Goal: Information Seeking & Learning: Learn about a topic

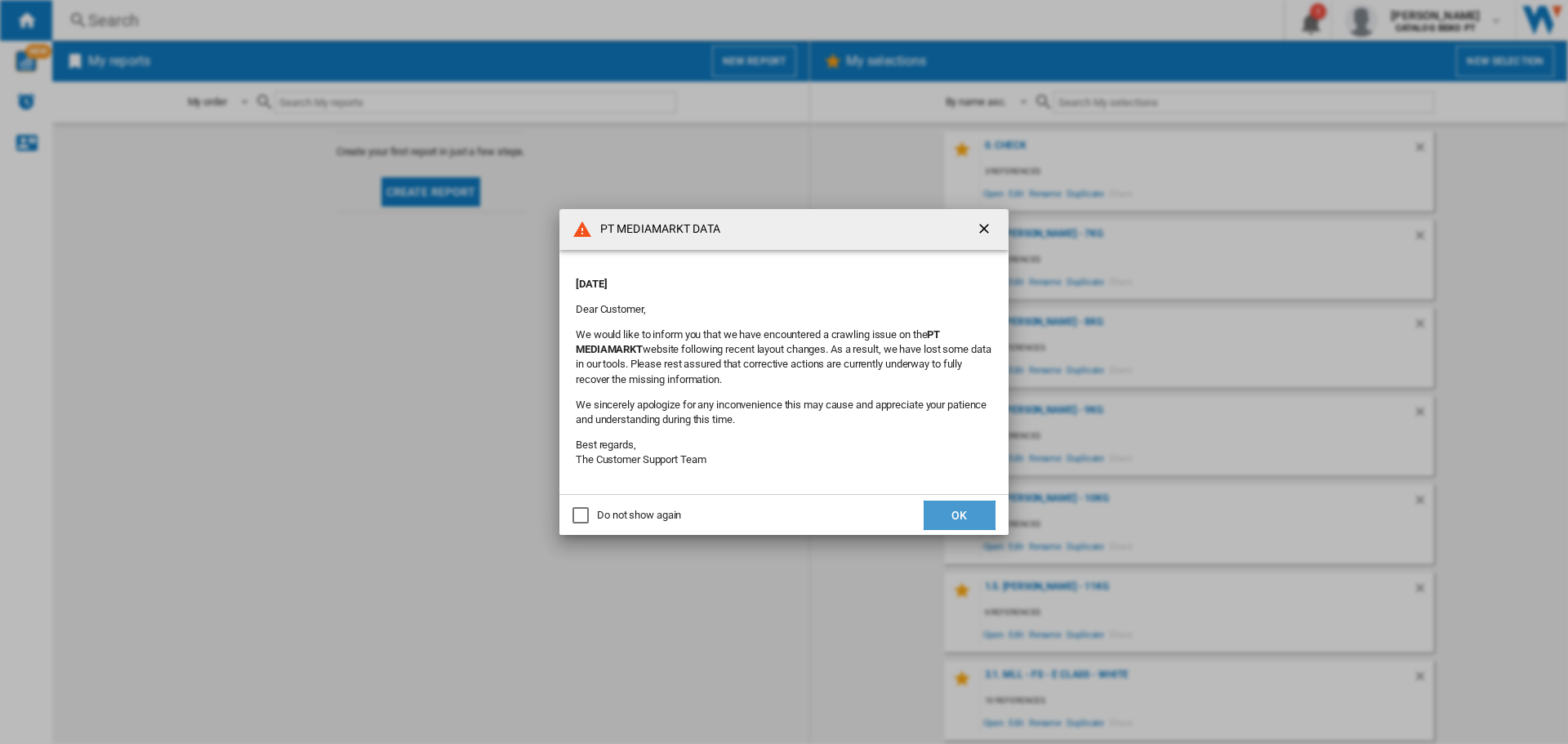
click at [948, 514] on button "OK" at bounding box center [959, 515] width 72 height 30
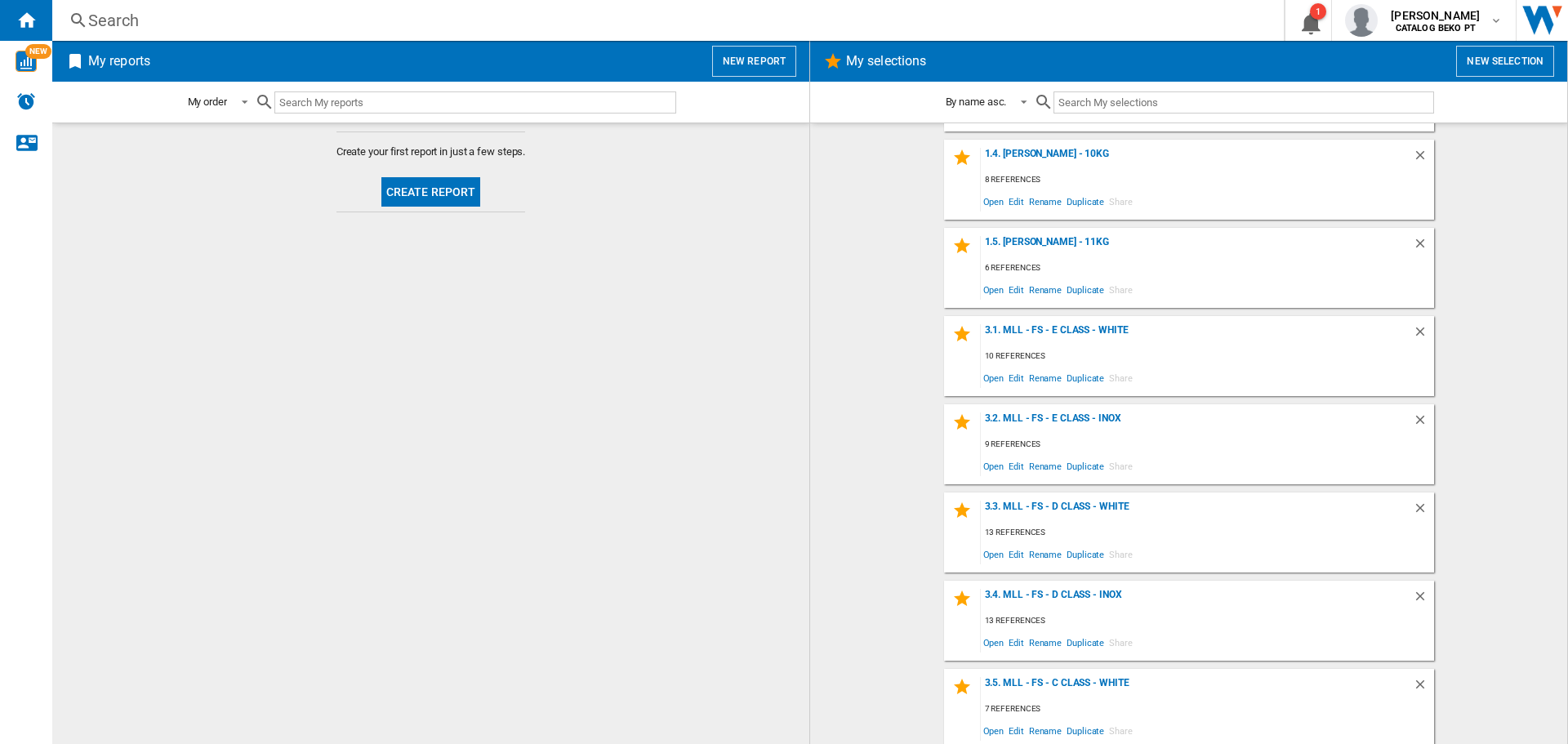
scroll to position [326, 0]
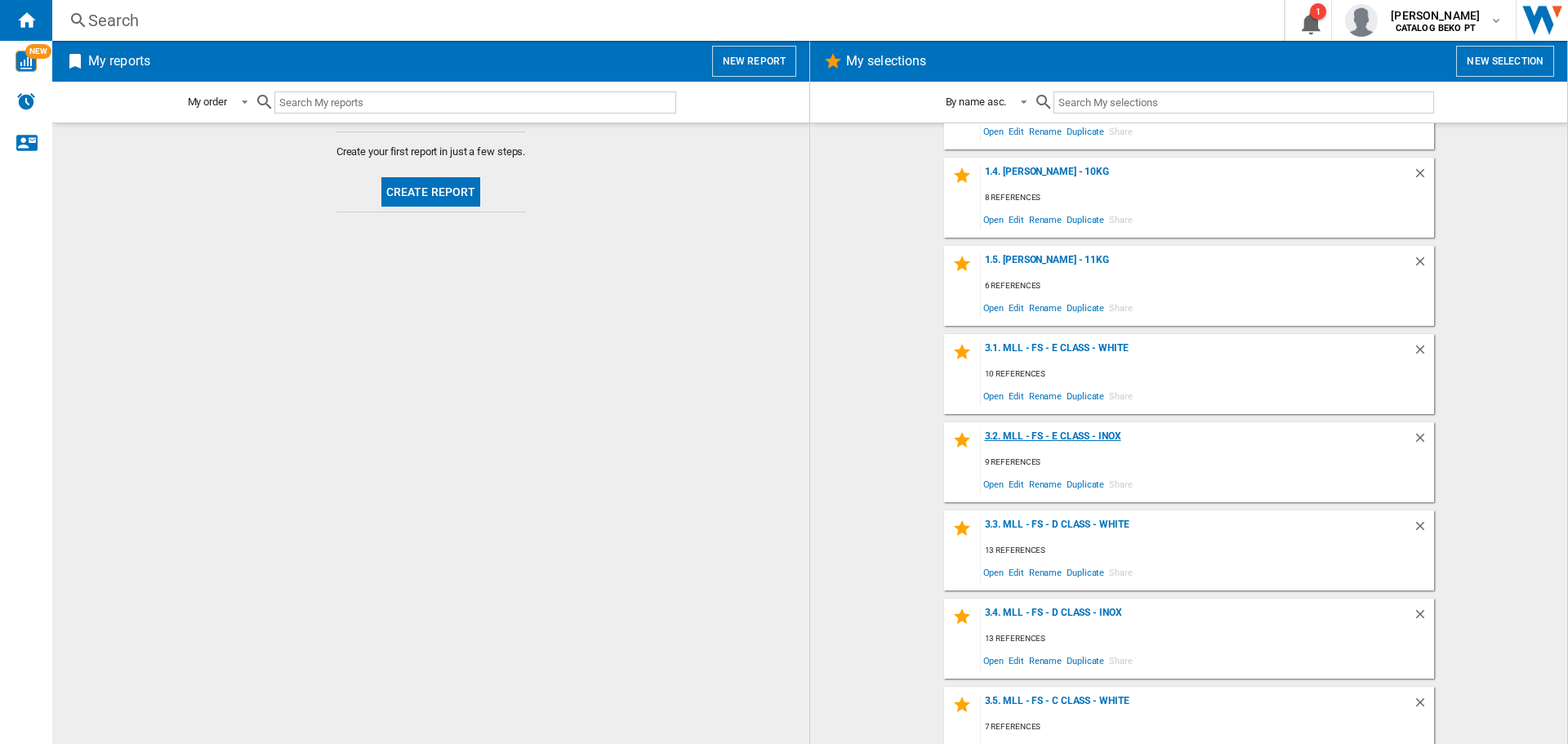
click at [1065, 436] on div "3.2. MLL - FS - E Class - Inox" at bounding box center [1197, 441] width 432 height 22
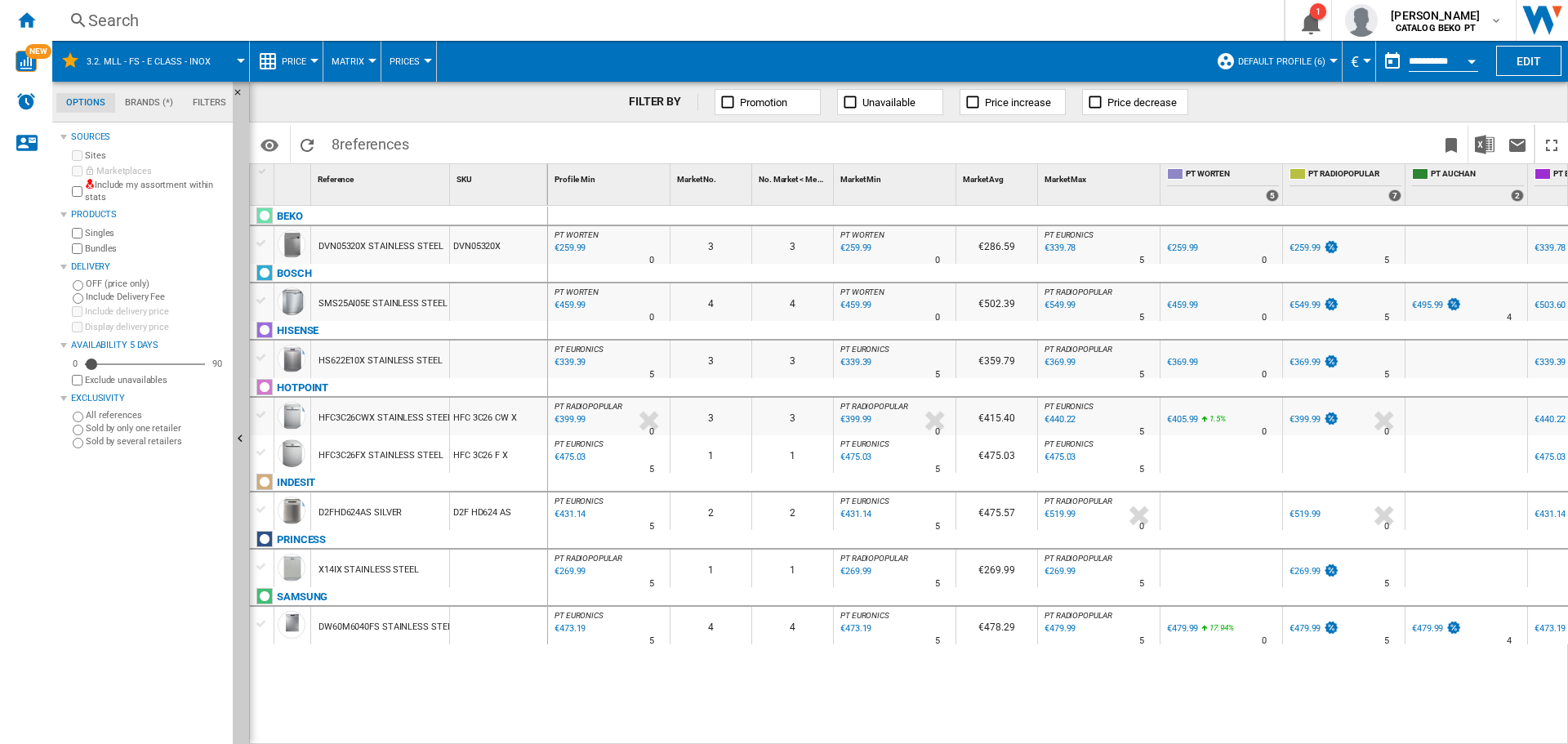
drag, startPoint x: 261, startPoint y: 244, endPoint x: 287, endPoint y: 248, distance: 26.3
click at [262, 244] on div at bounding box center [262, 242] width 17 height 14
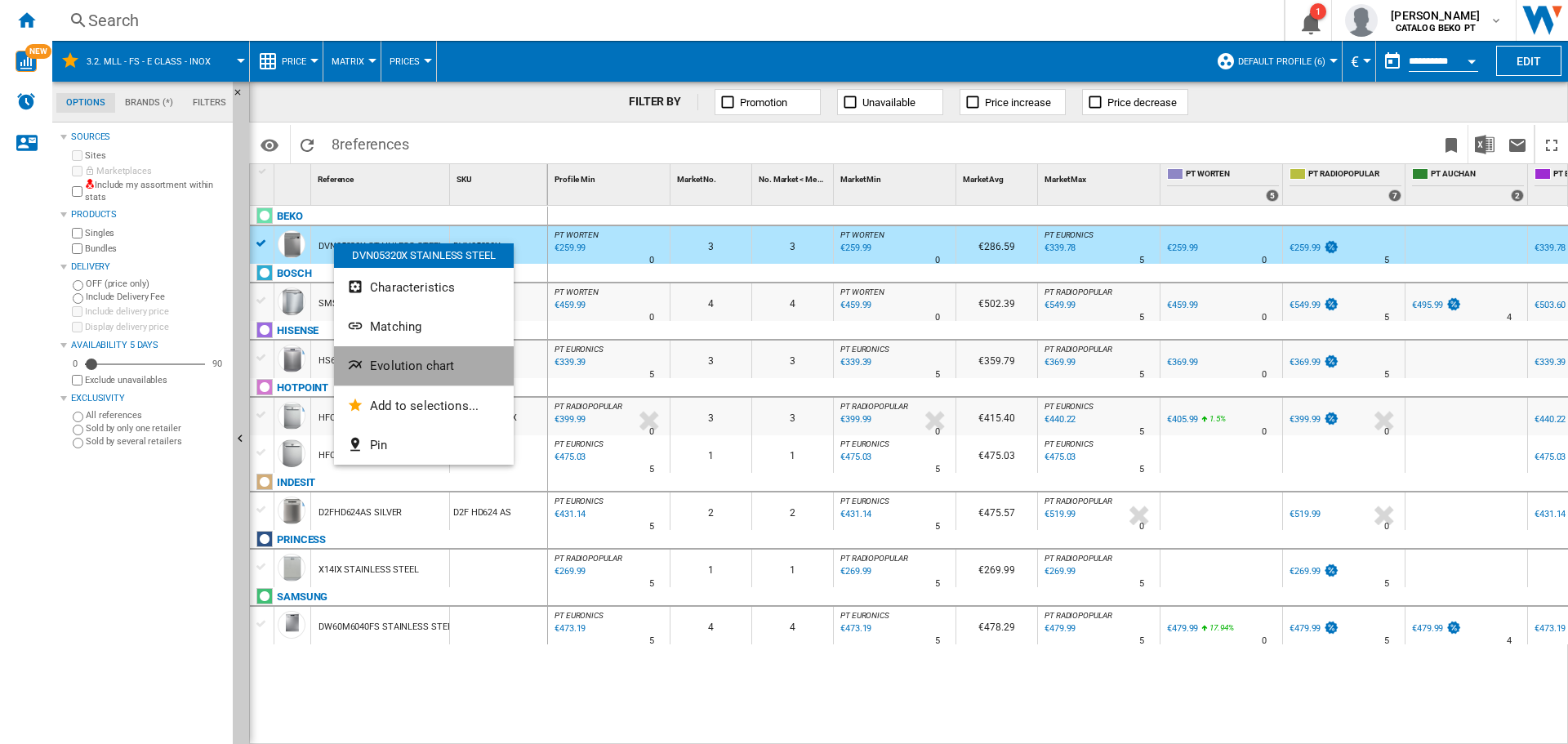
click at [419, 369] on span "Evolution chart" at bounding box center [411, 365] width 84 height 14
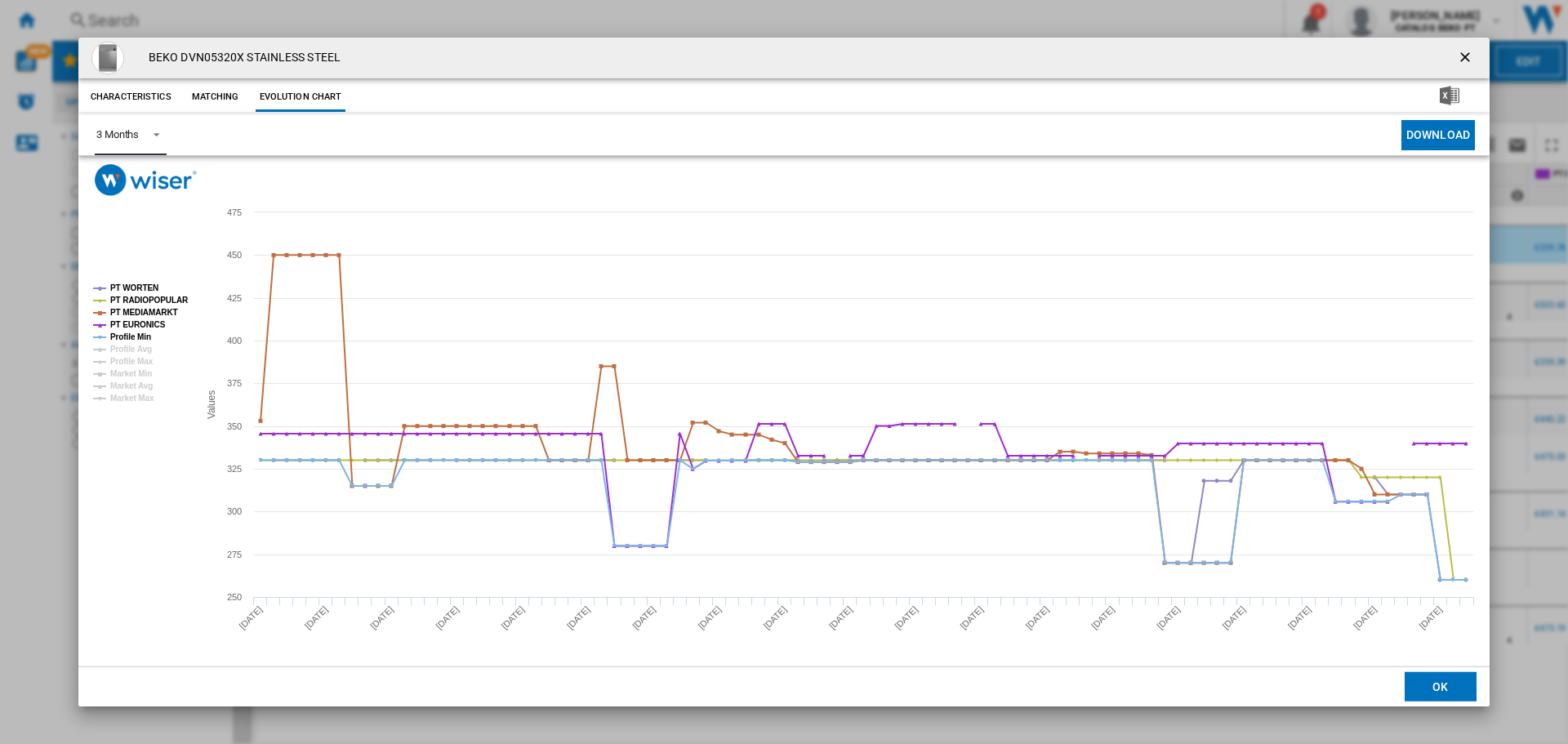
click at [125, 133] on div "3 Months" at bounding box center [118, 134] width 42 height 12
click at [131, 170] on div "6 Months" at bounding box center [118, 175] width 42 height 14
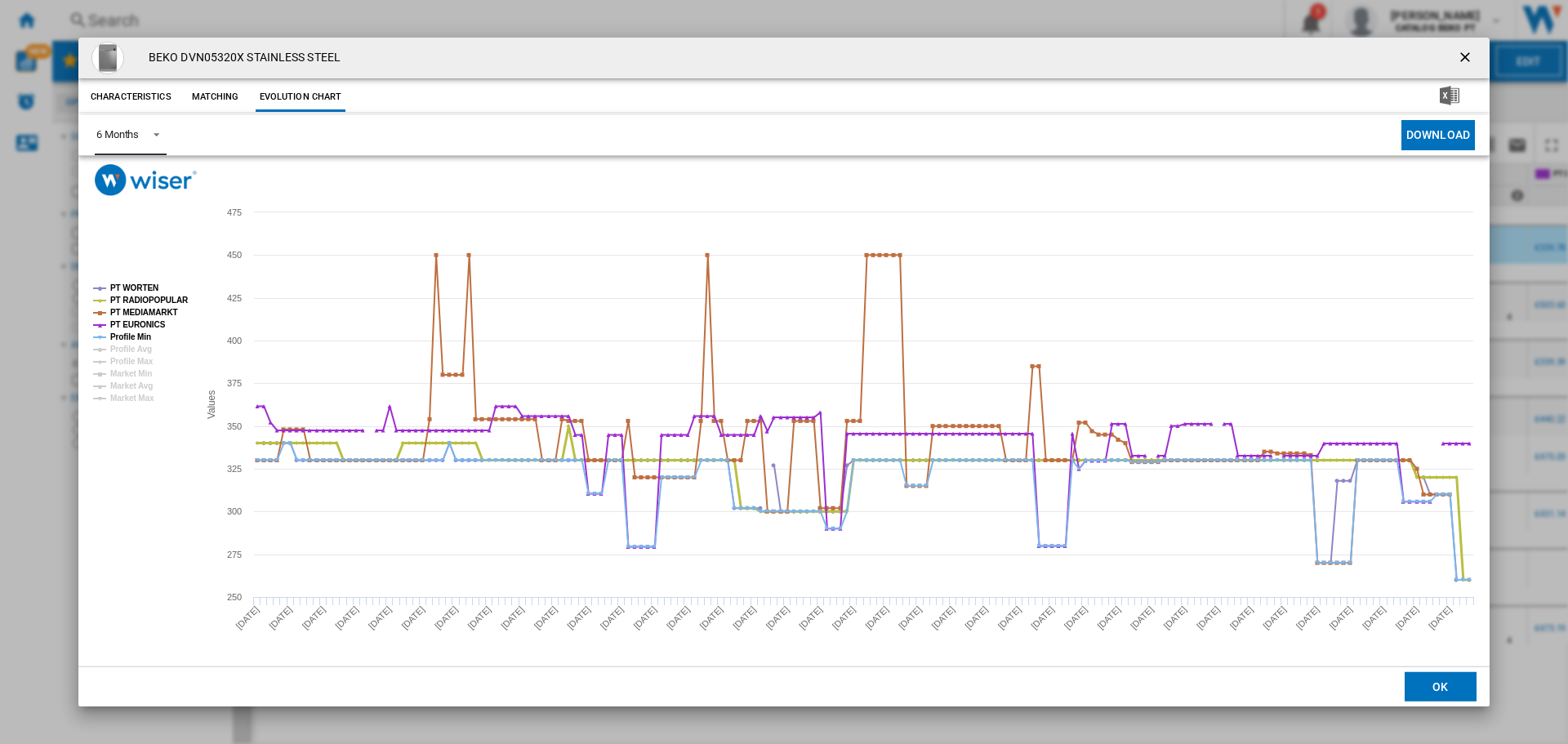
click at [155, 298] on tspan "PT RADIOPOPULAR" at bounding box center [149, 300] width 78 height 9
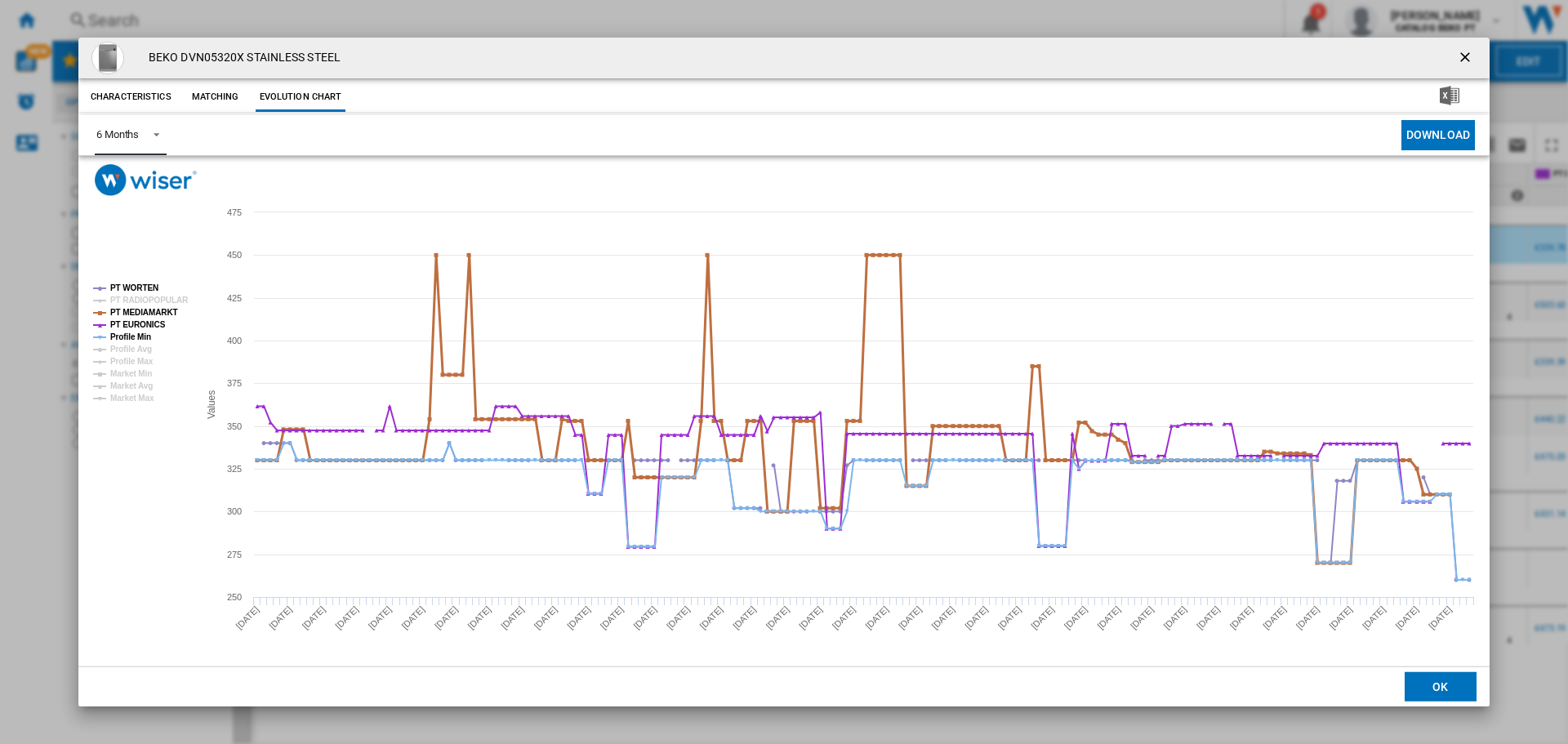
click at [156, 311] on tspan "PT MEDIAMARKT" at bounding box center [144, 312] width 68 height 9
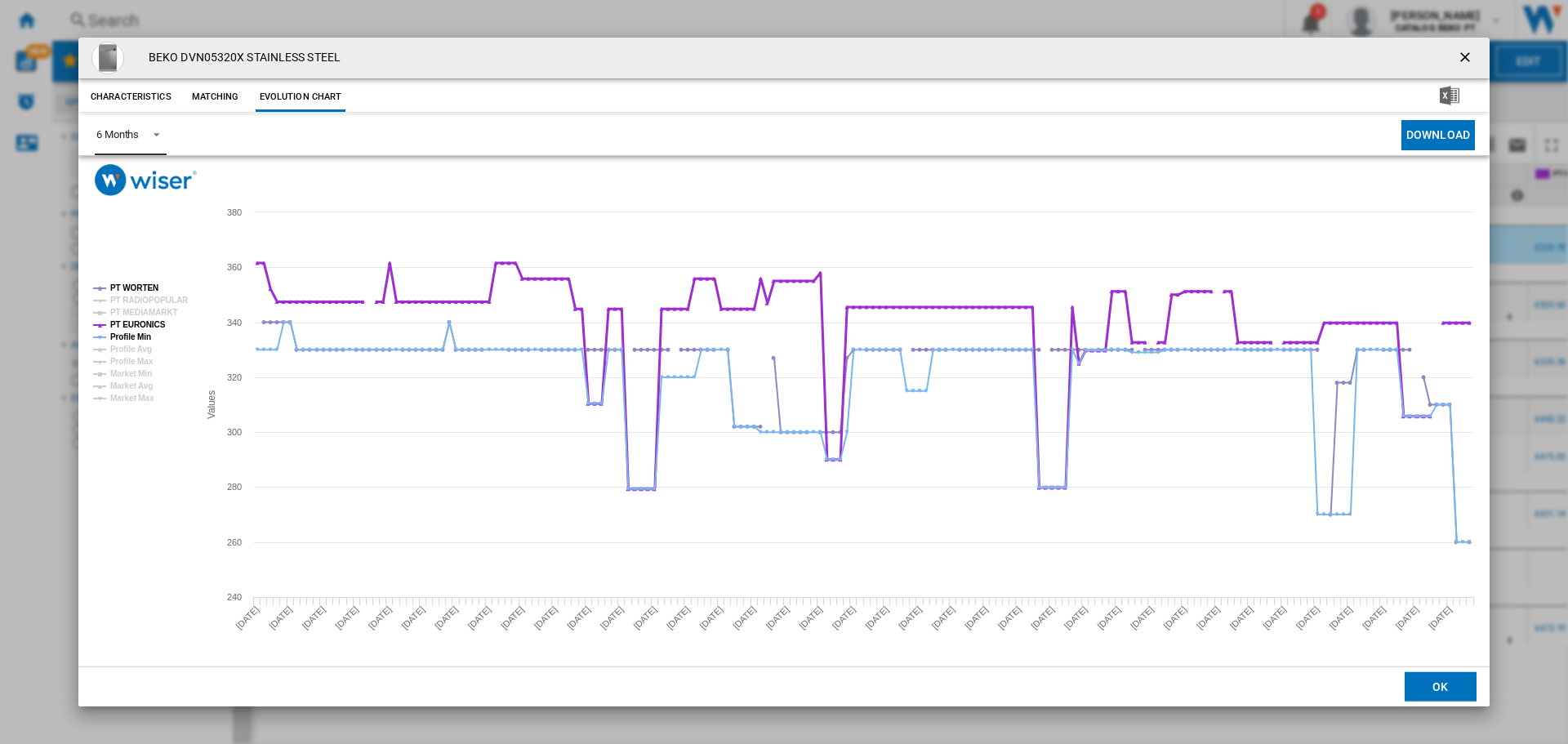
click at [143, 324] on tspan "PT EURONICS" at bounding box center [138, 325] width 56 height 9
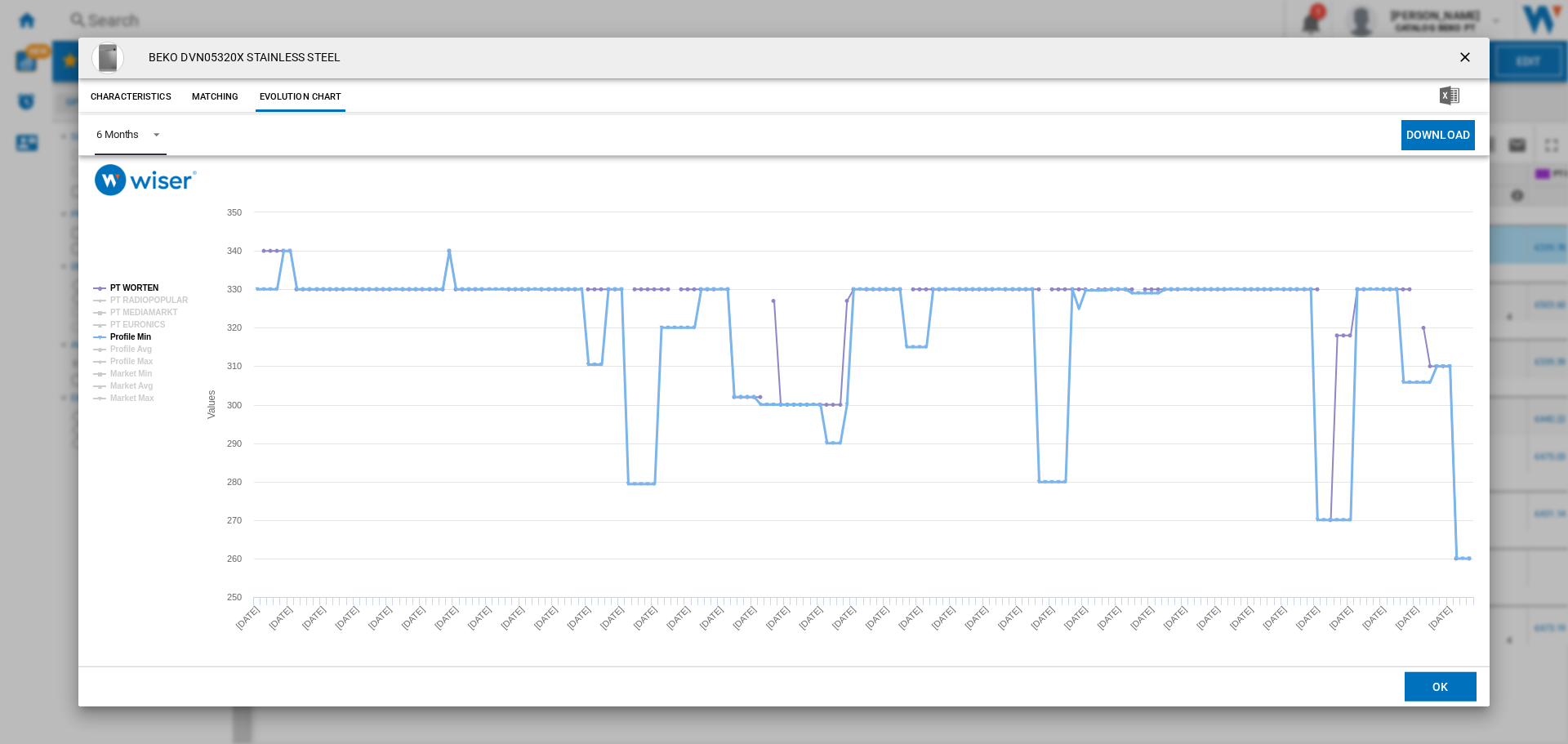
click at [142, 337] on tspan "Profile Min" at bounding box center [131, 336] width 41 height 9
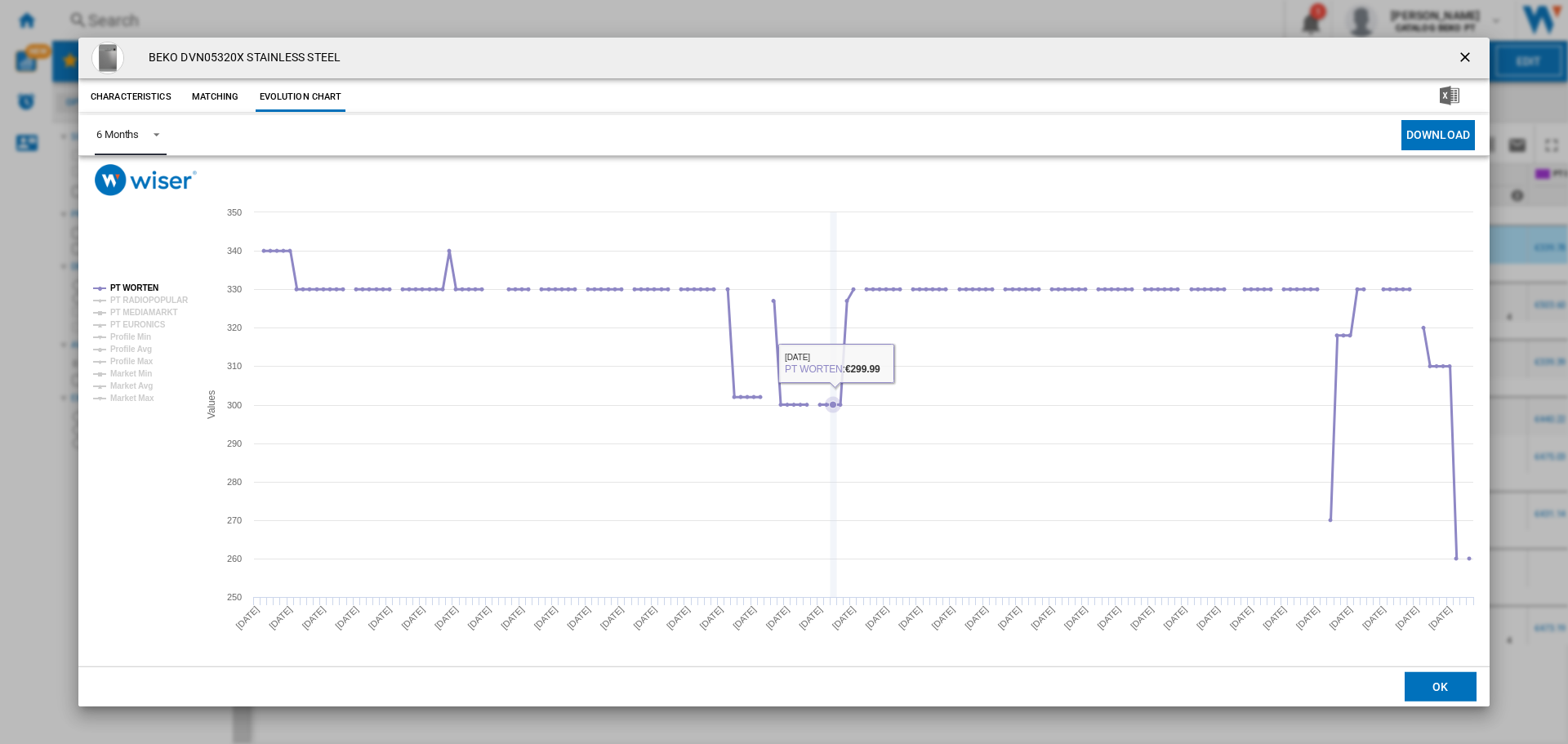
click at [834, 405] on icon "Product popup" at bounding box center [832, 404] width 8 height 8
click at [152, 326] on tspan "PT EURONICS" at bounding box center [138, 325] width 56 height 9
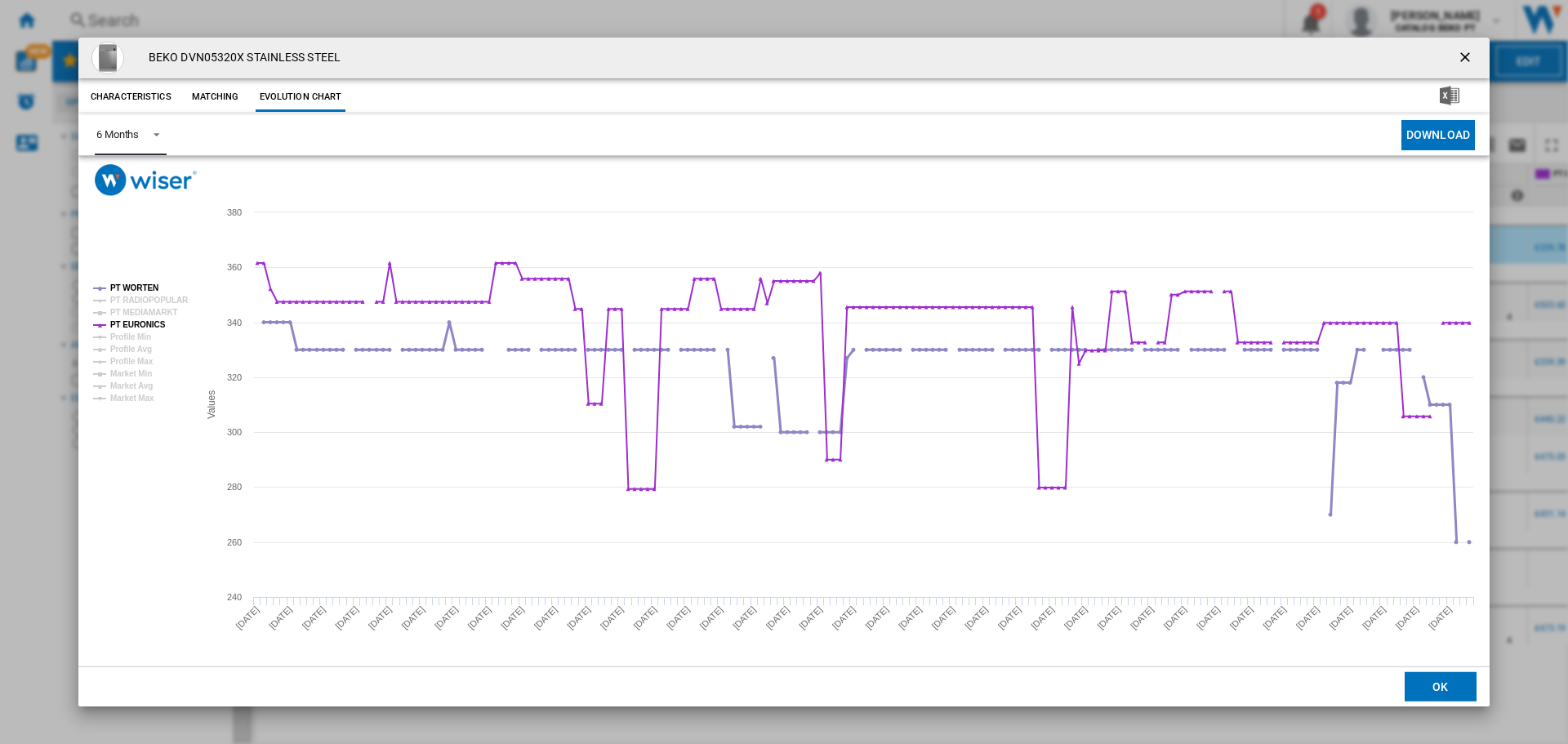
click at [150, 287] on tspan "PT WORTEN" at bounding box center [134, 287] width 48 height 9
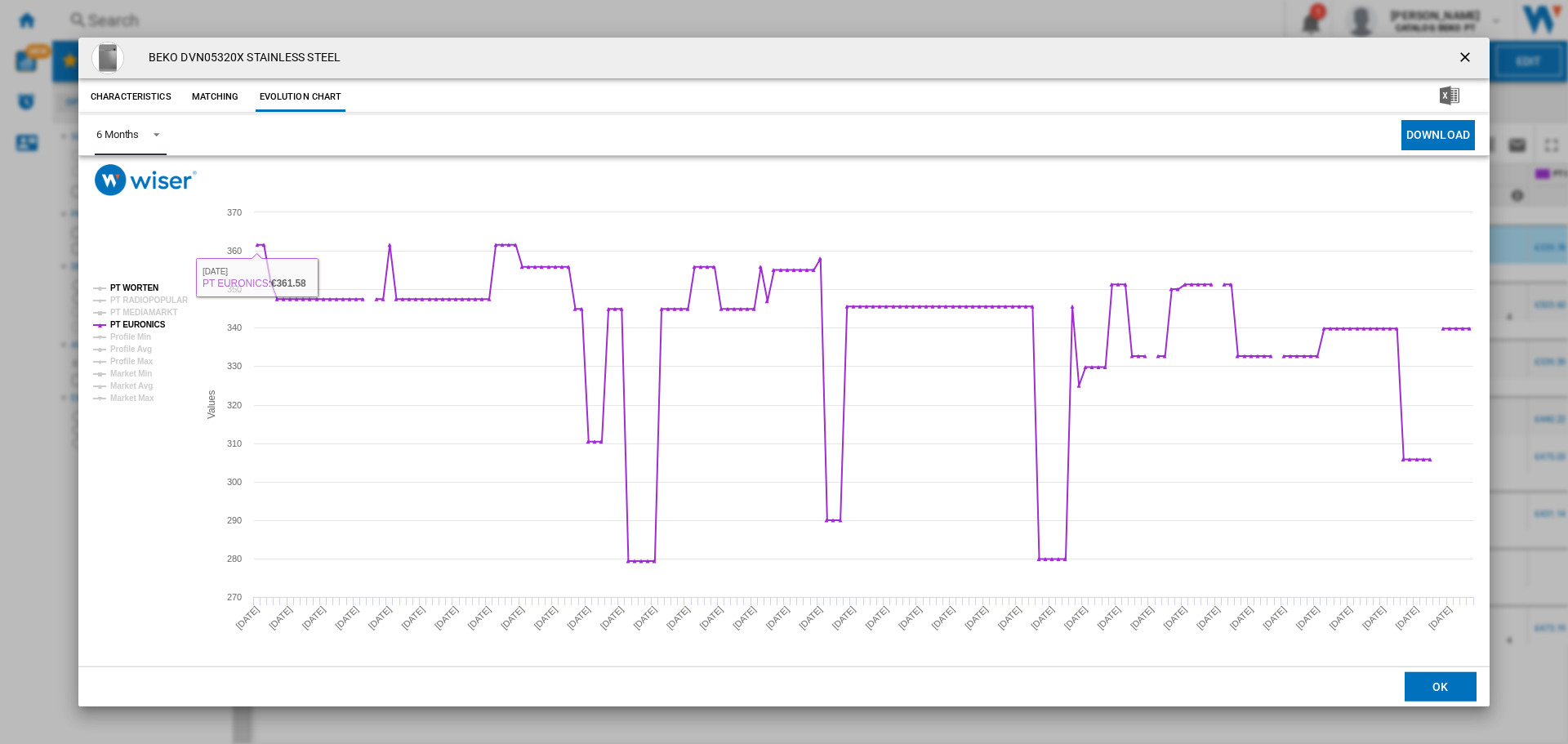
click at [117, 287] on tspan "PT WORTEN" at bounding box center [134, 287] width 48 height 9
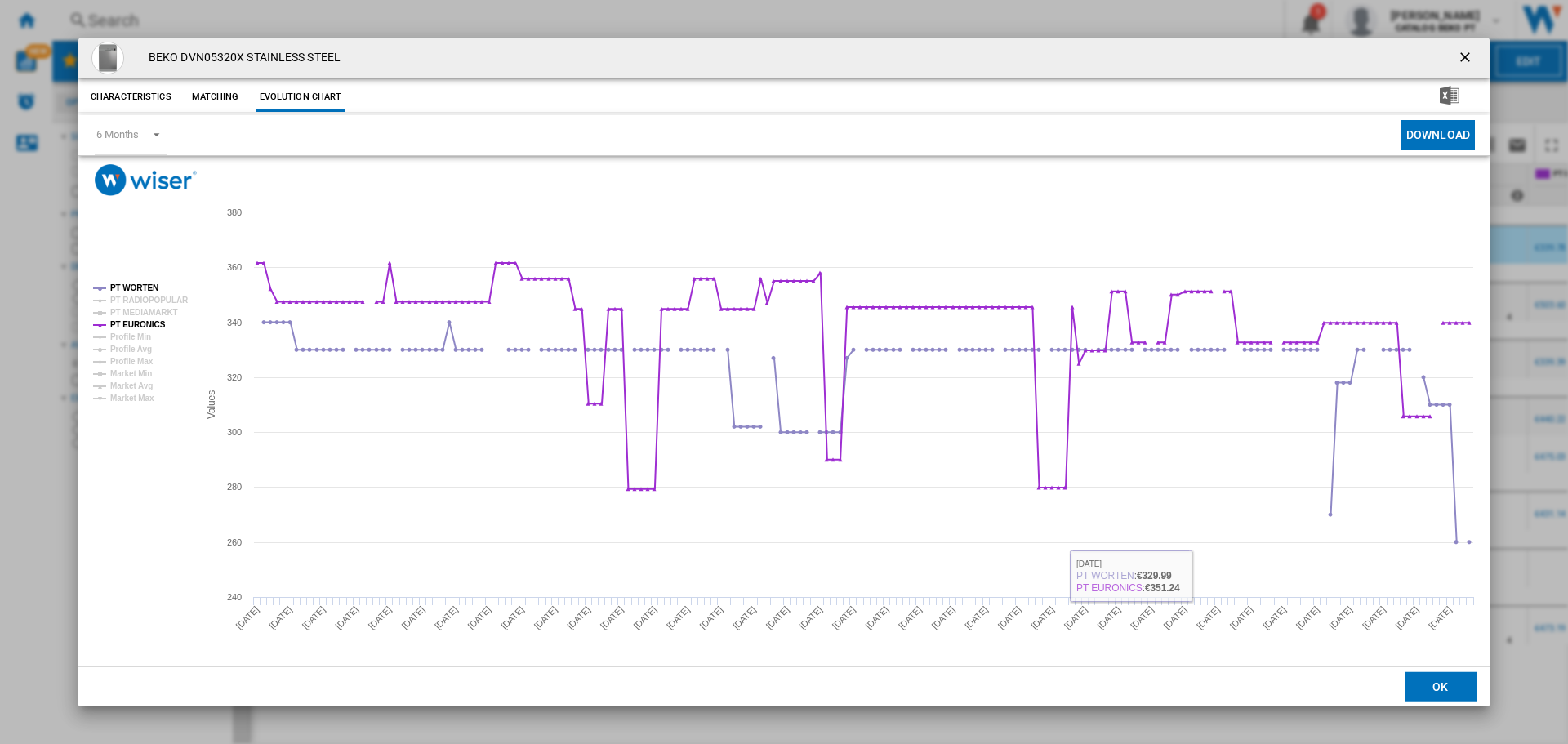
click at [1448, 686] on button "OK" at bounding box center [1440, 686] width 72 height 30
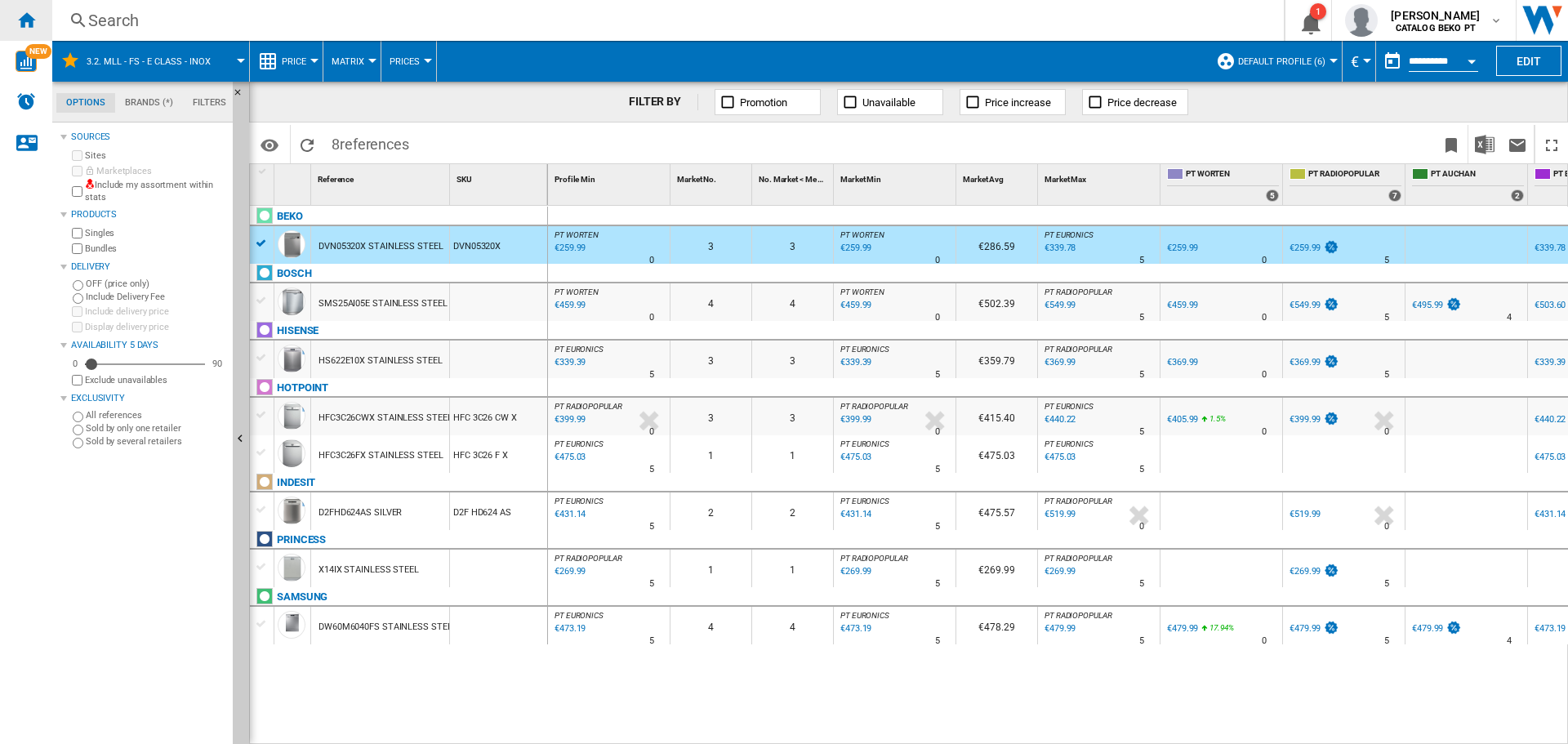
click at [29, 11] on ng-md-icon "Home" at bounding box center [25, 19] width 19 height 19
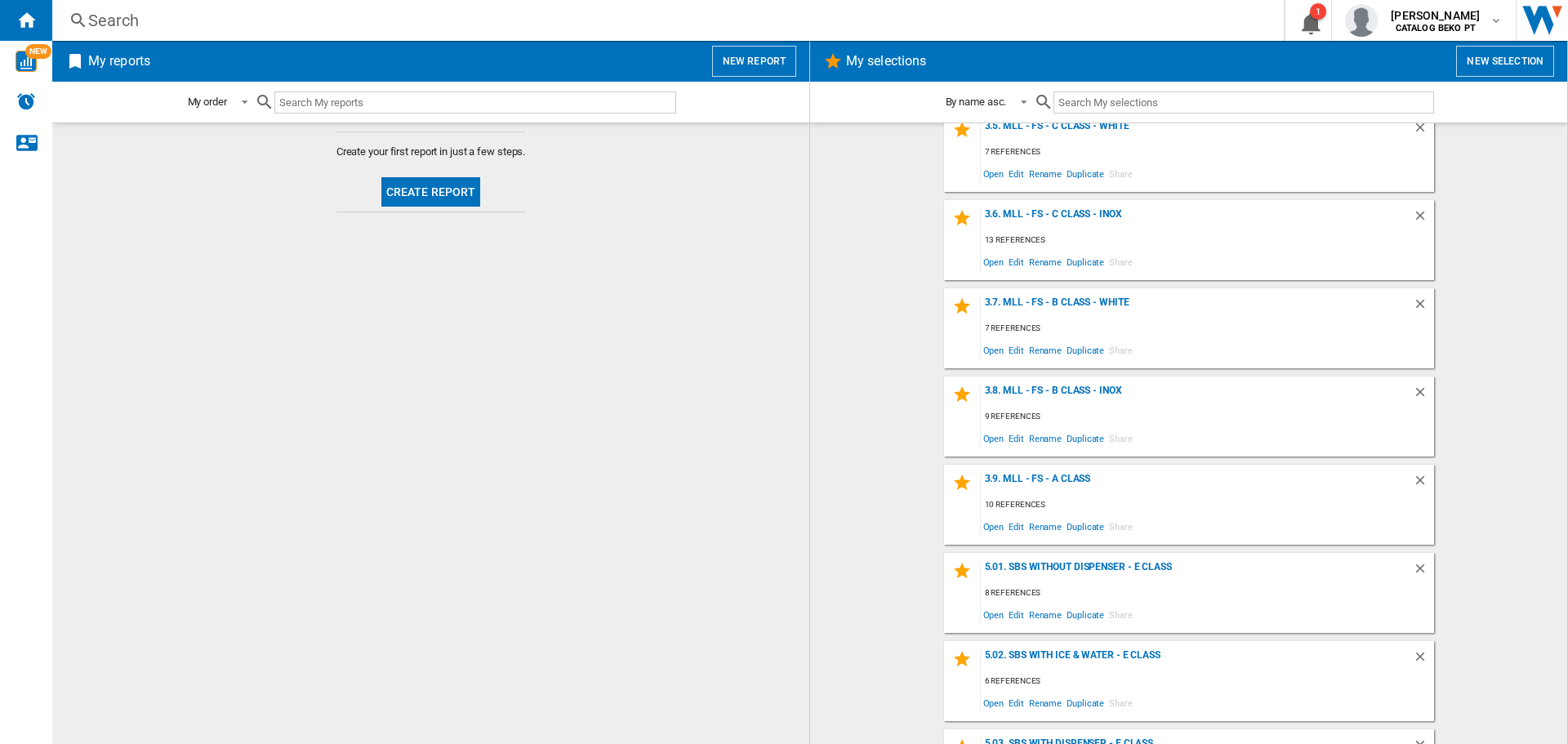
scroll to position [869, 0]
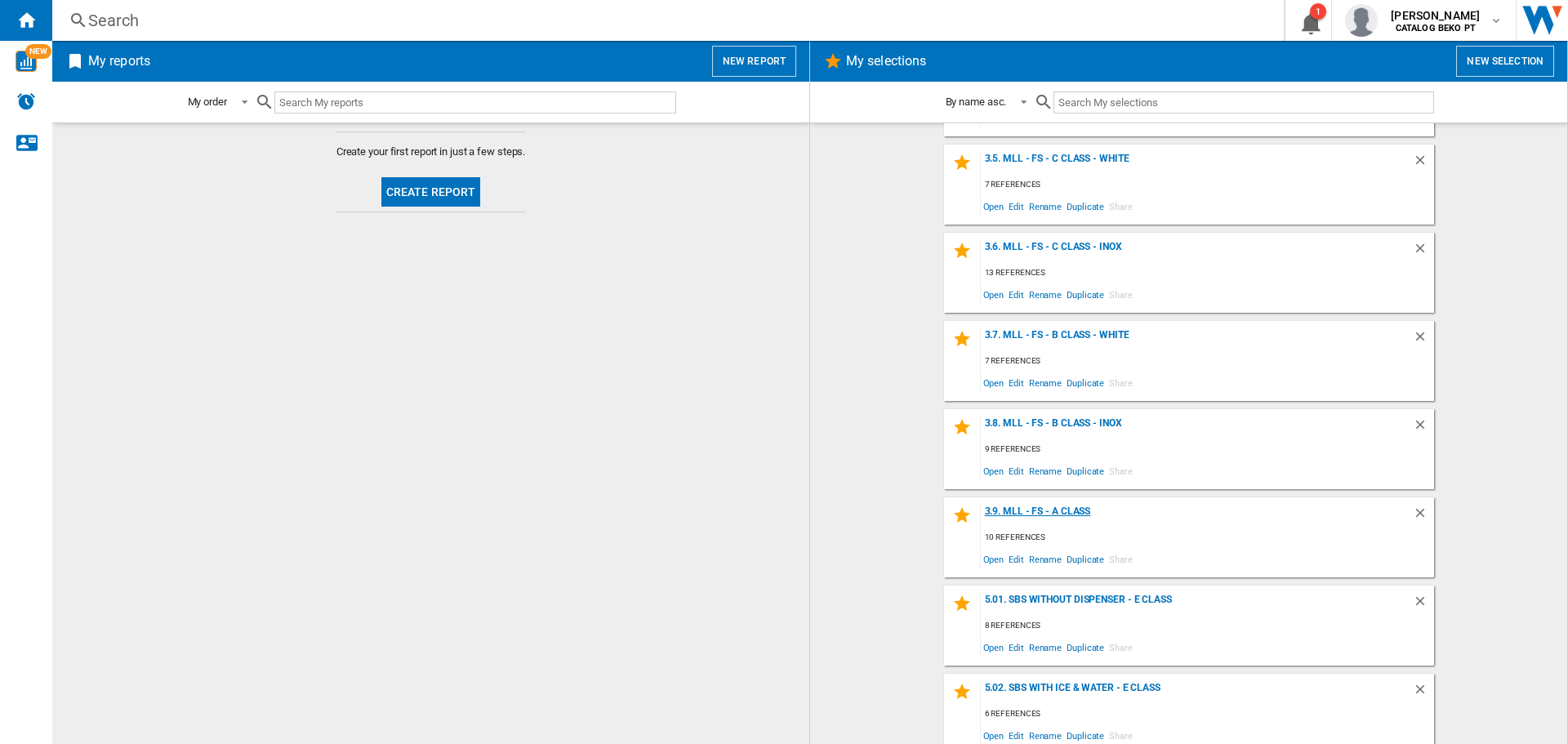
click at [1039, 508] on div "3.9. MLL - FS - A Class" at bounding box center [1197, 516] width 432 height 22
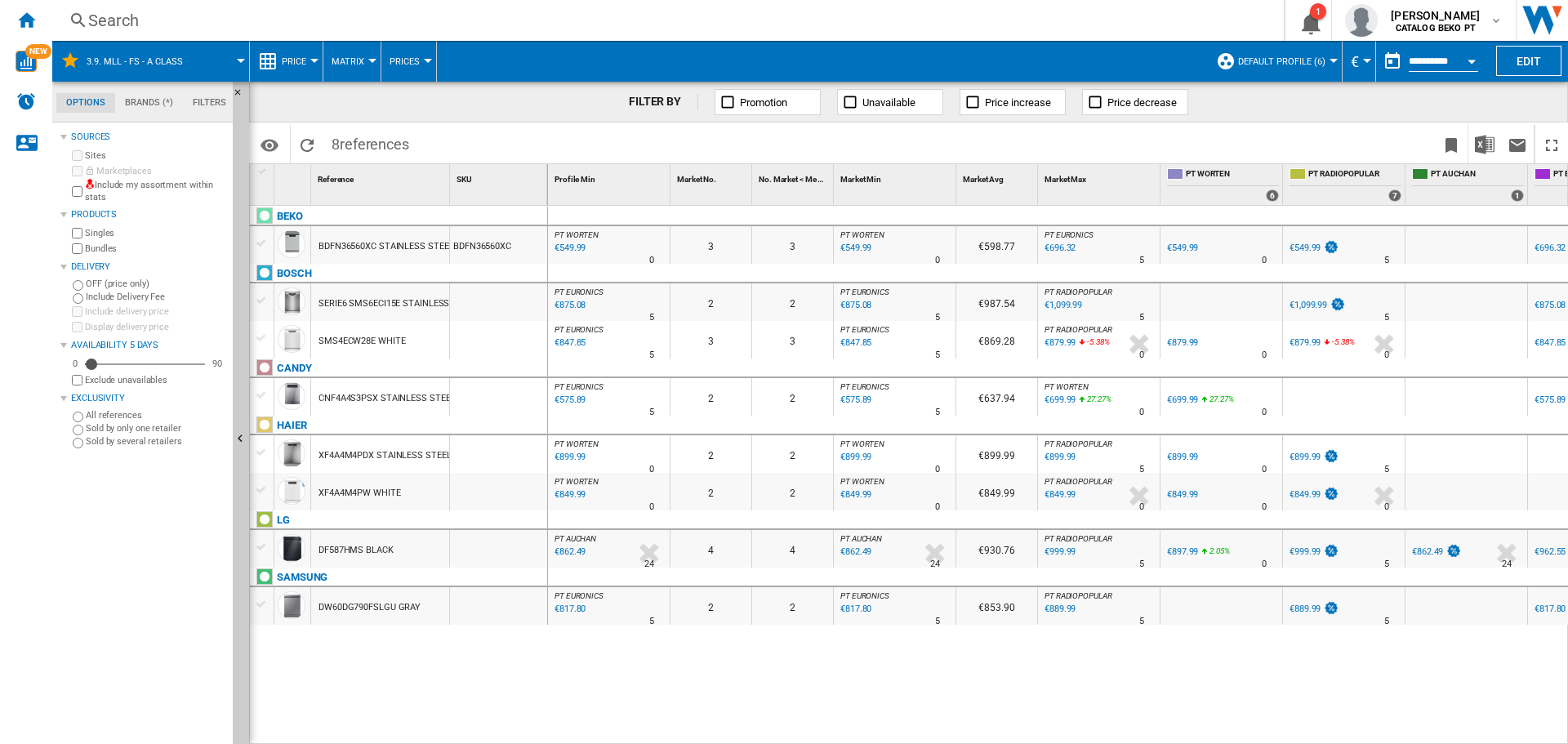
click at [261, 245] on div at bounding box center [262, 242] width 17 height 14
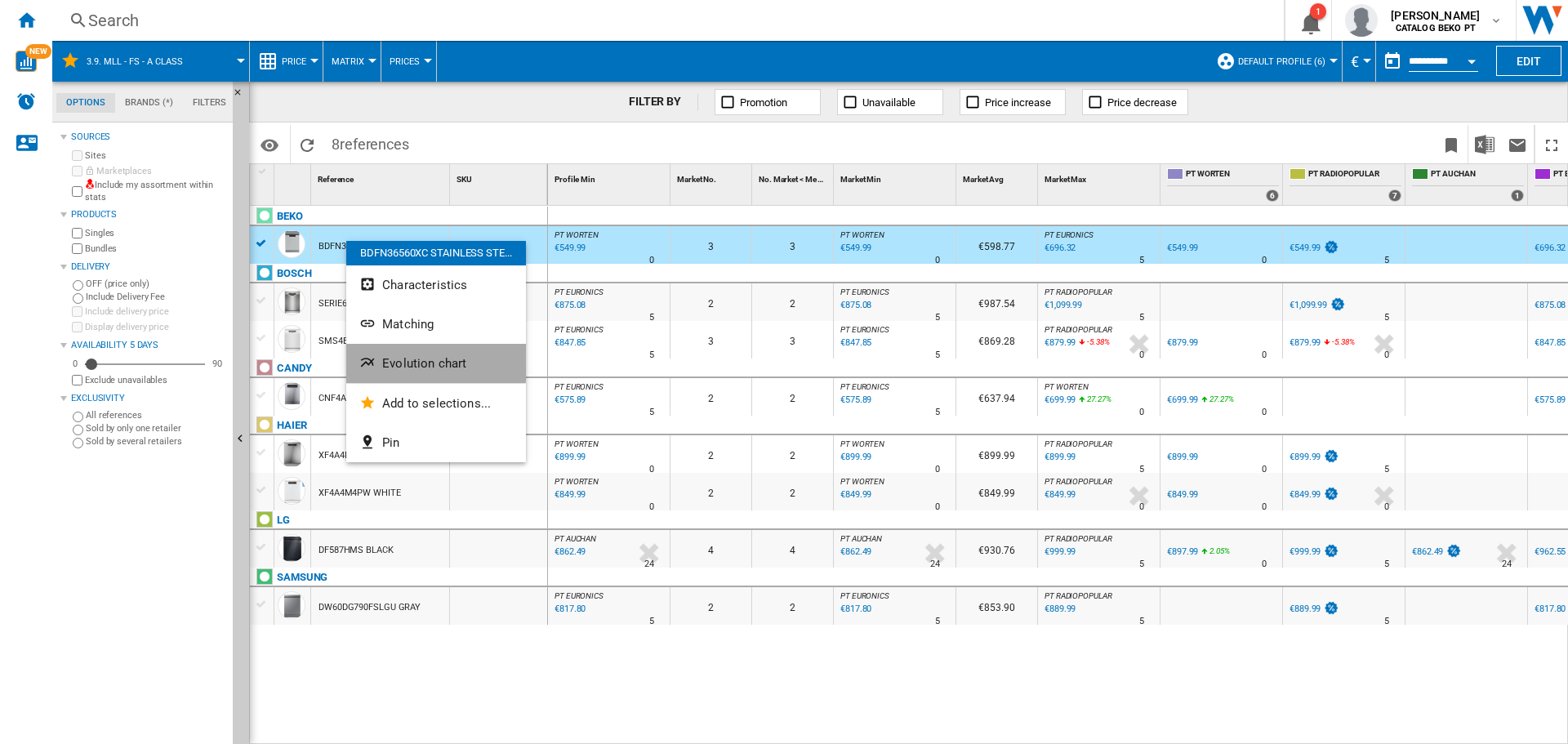
click at [427, 353] on button "Evolution chart" at bounding box center [436, 364] width 180 height 39
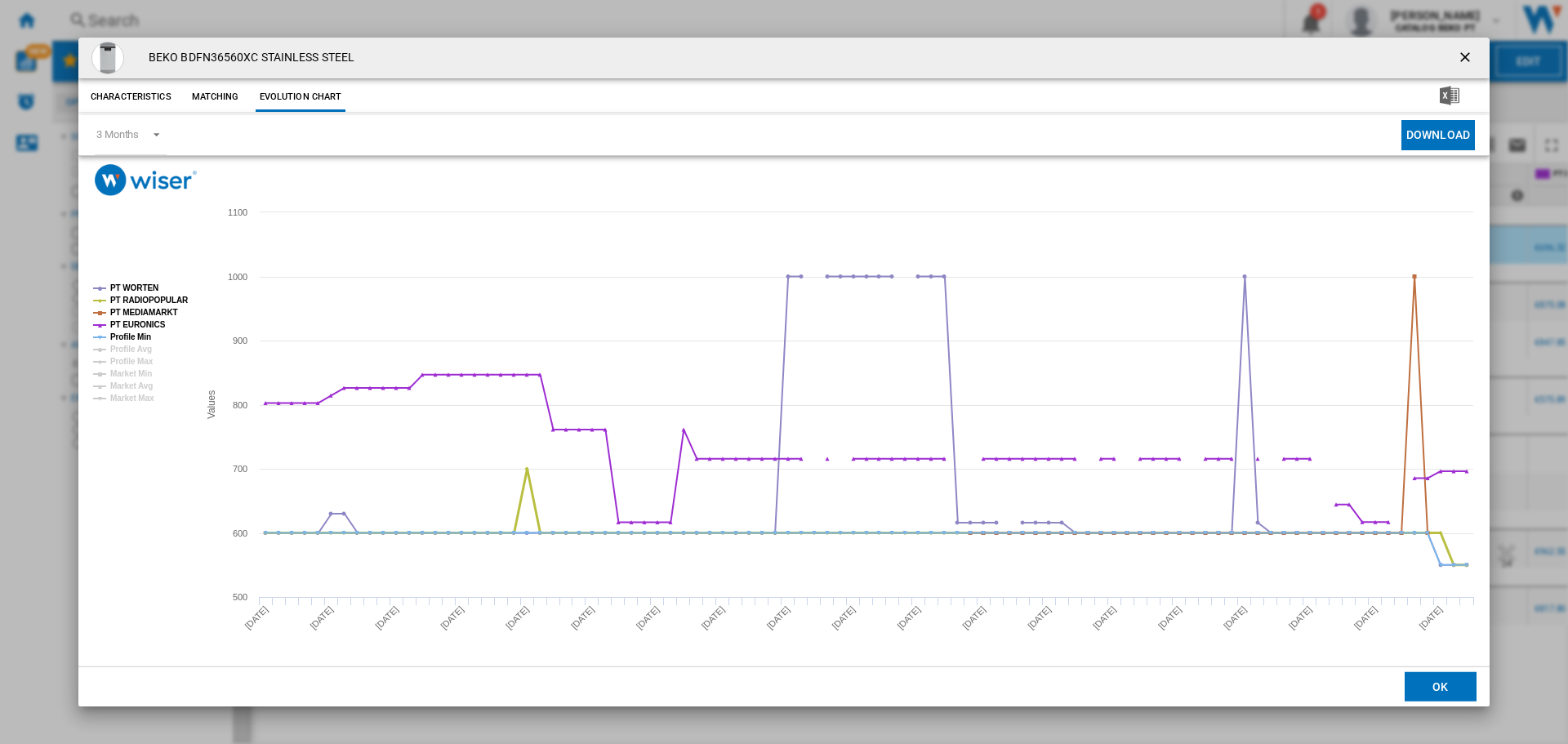
click at [147, 298] on tspan "PT RADIOPOPULAR" at bounding box center [149, 300] width 78 height 9
click at [149, 312] on tspan "PT MEDIAMARKT" at bounding box center [144, 312] width 68 height 9
click at [149, 316] on tspan "PT MEDIAMARKT" at bounding box center [144, 312] width 68 height 9
click at [149, 335] on tspan "Profile Min" at bounding box center [131, 336] width 41 height 9
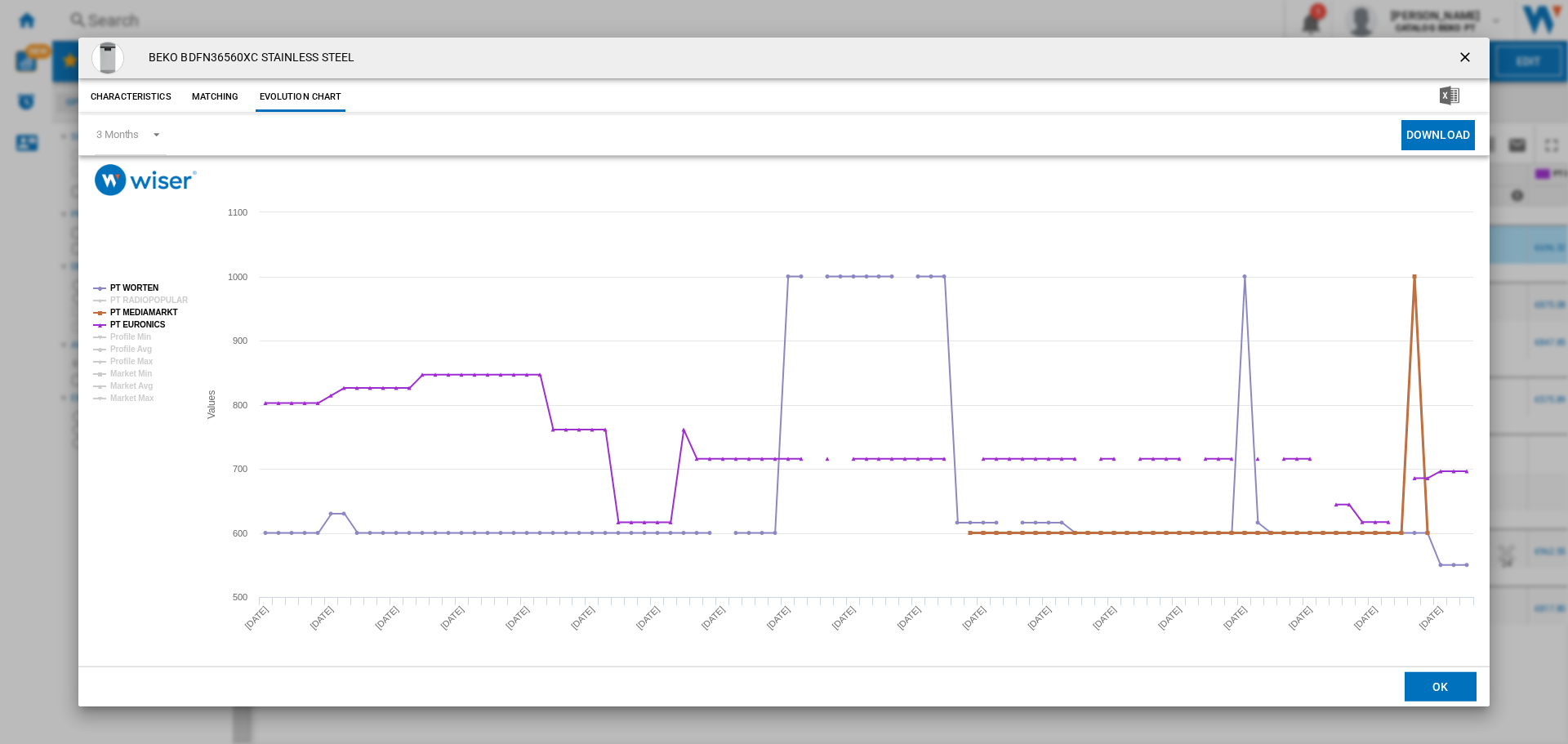
click at [158, 308] on tspan "PT MEDIAMARKT" at bounding box center [144, 312] width 68 height 9
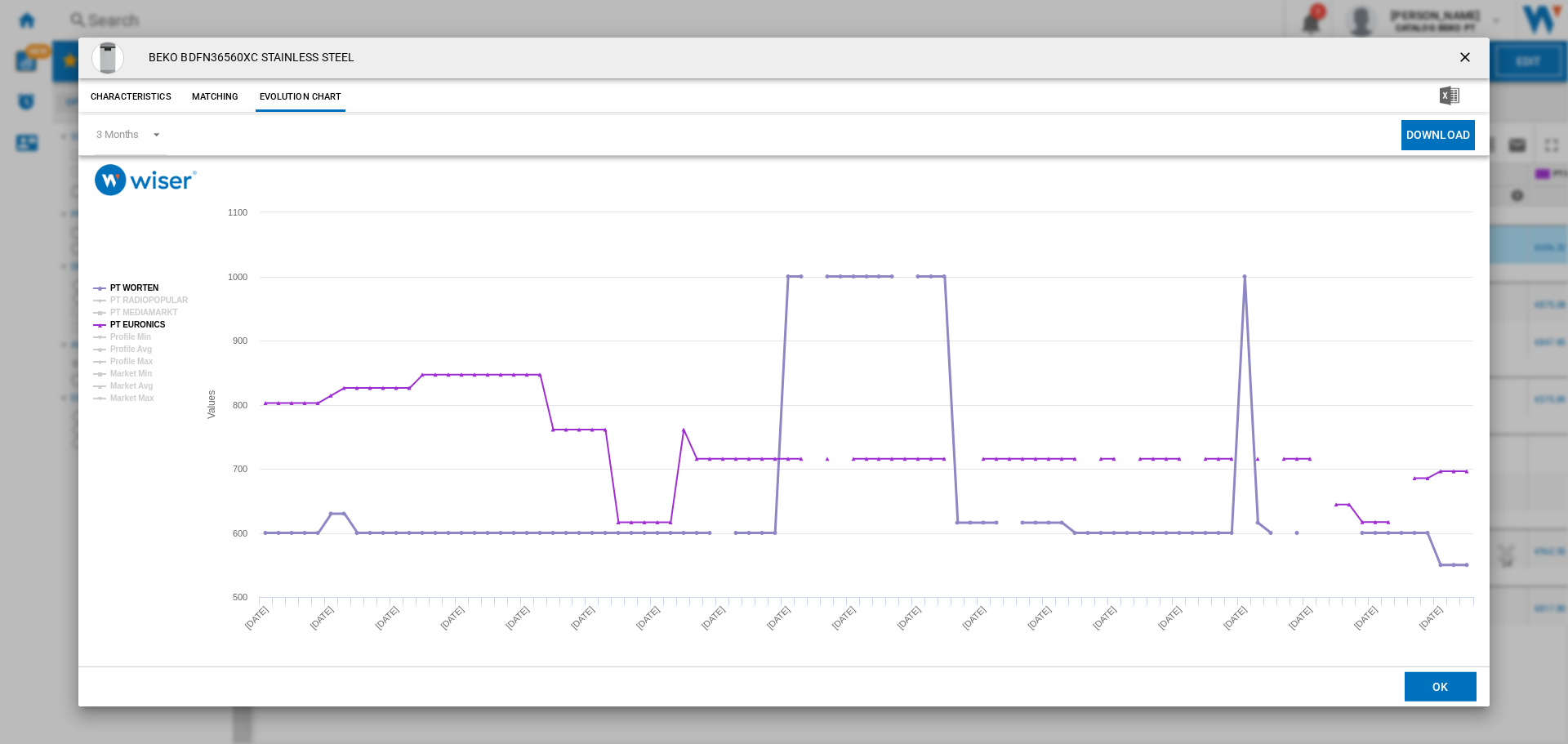
click at [147, 288] on tspan "PT WORTEN" at bounding box center [134, 287] width 48 height 9
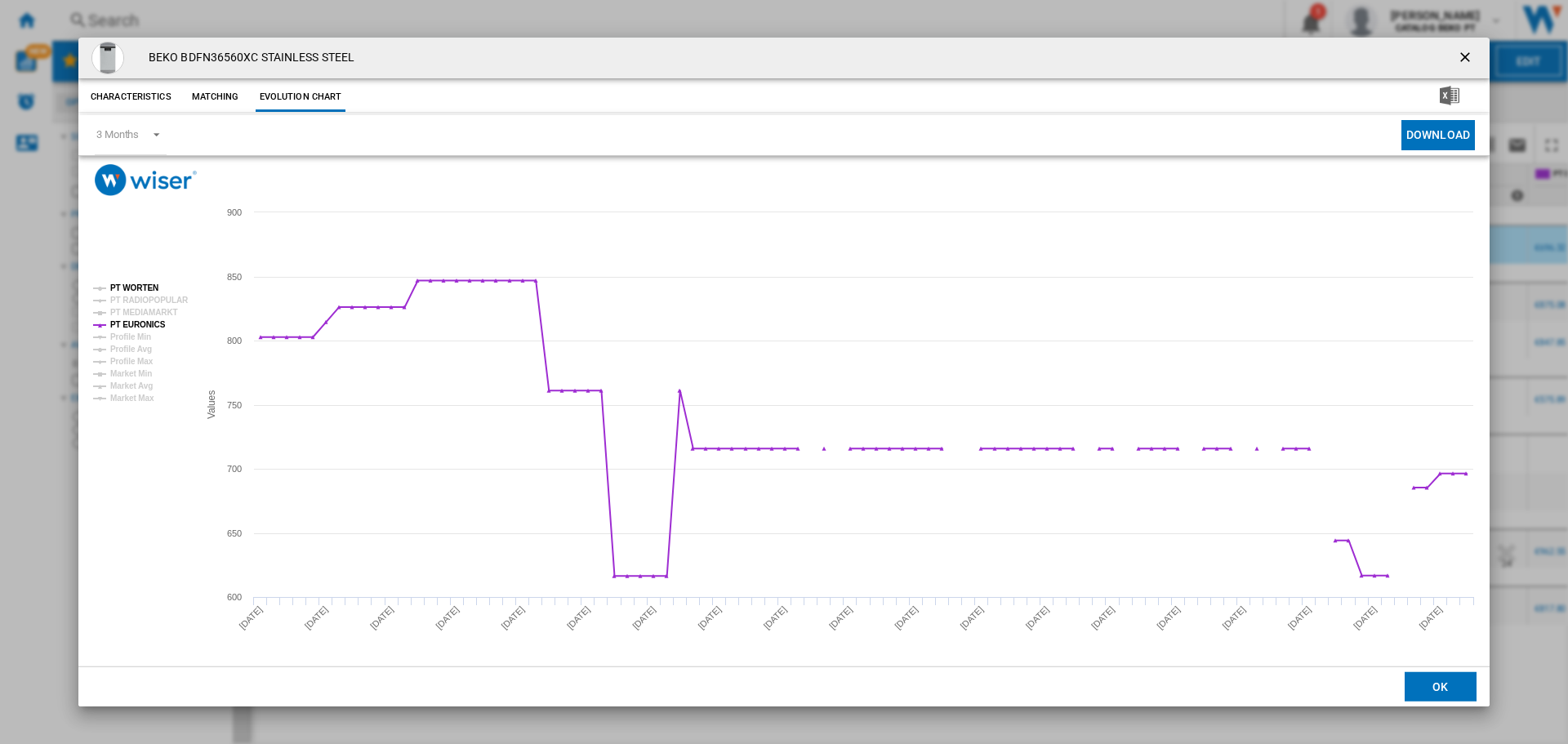
click at [143, 286] on tspan "PT WORTEN" at bounding box center [134, 287] width 48 height 9
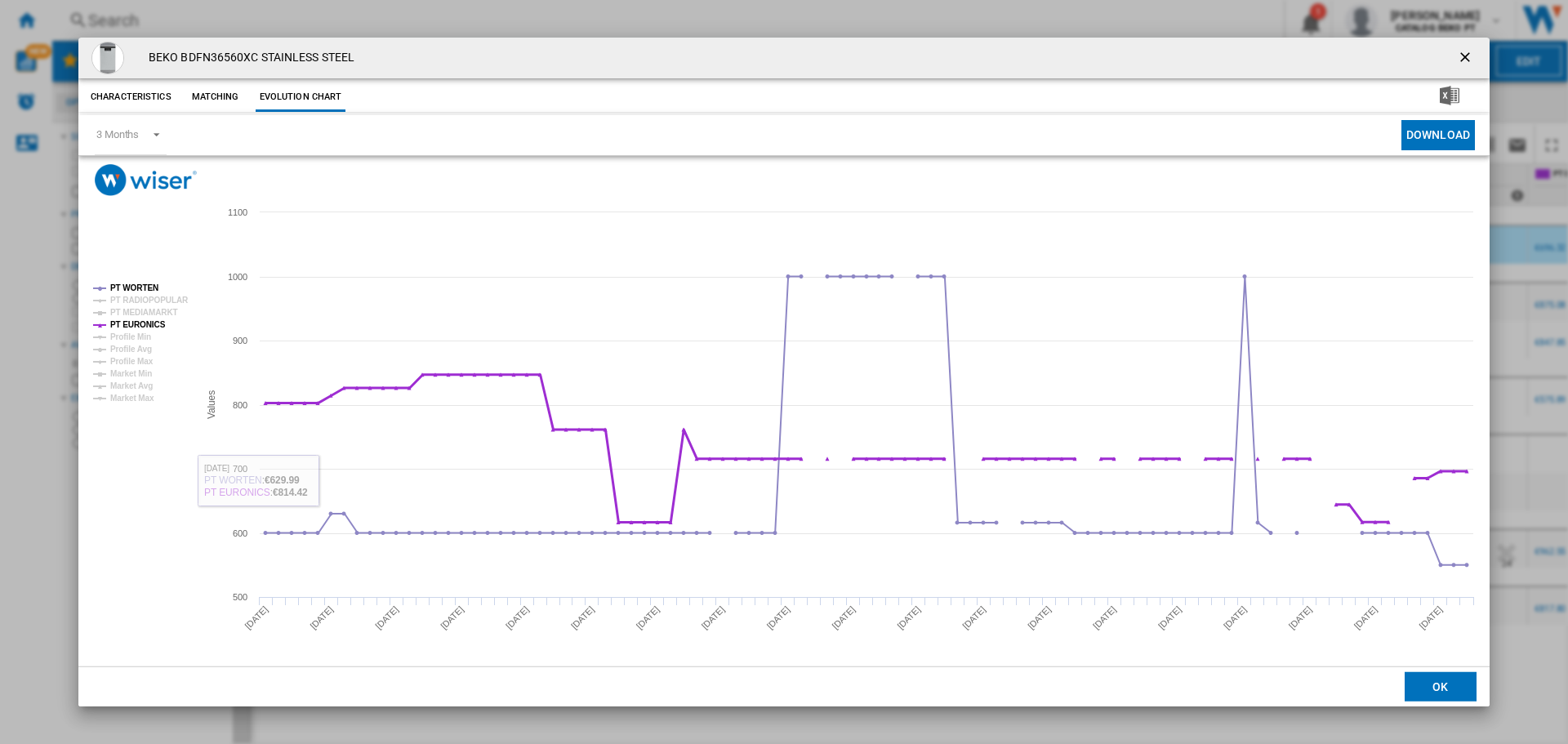
click at [146, 327] on tspan "PT EURONICS" at bounding box center [138, 325] width 56 height 9
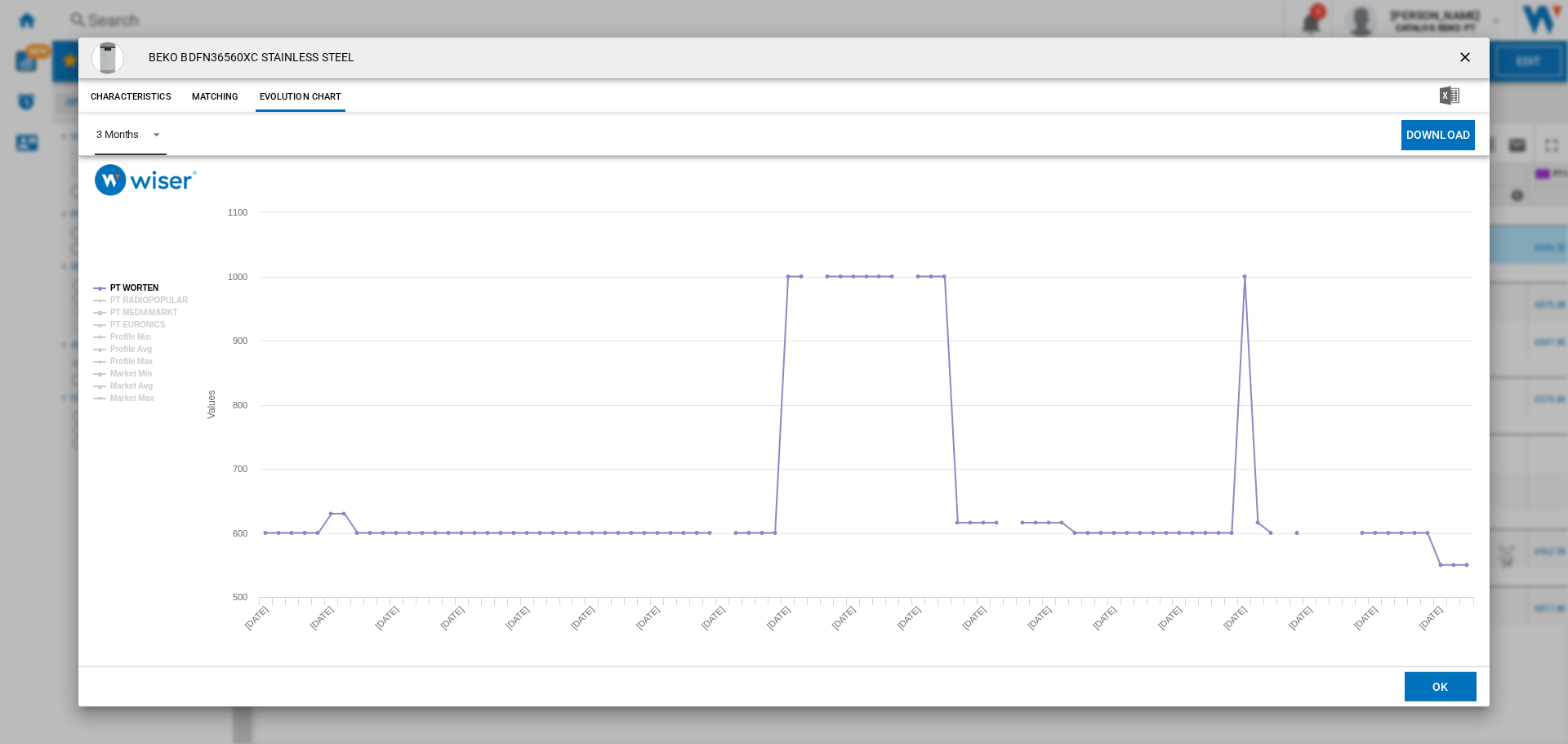
click at [128, 134] on div "3 Months" at bounding box center [118, 134] width 42 height 12
click at [144, 176] on md-option "6 Months" at bounding box center [138, 175] width 111 height 39
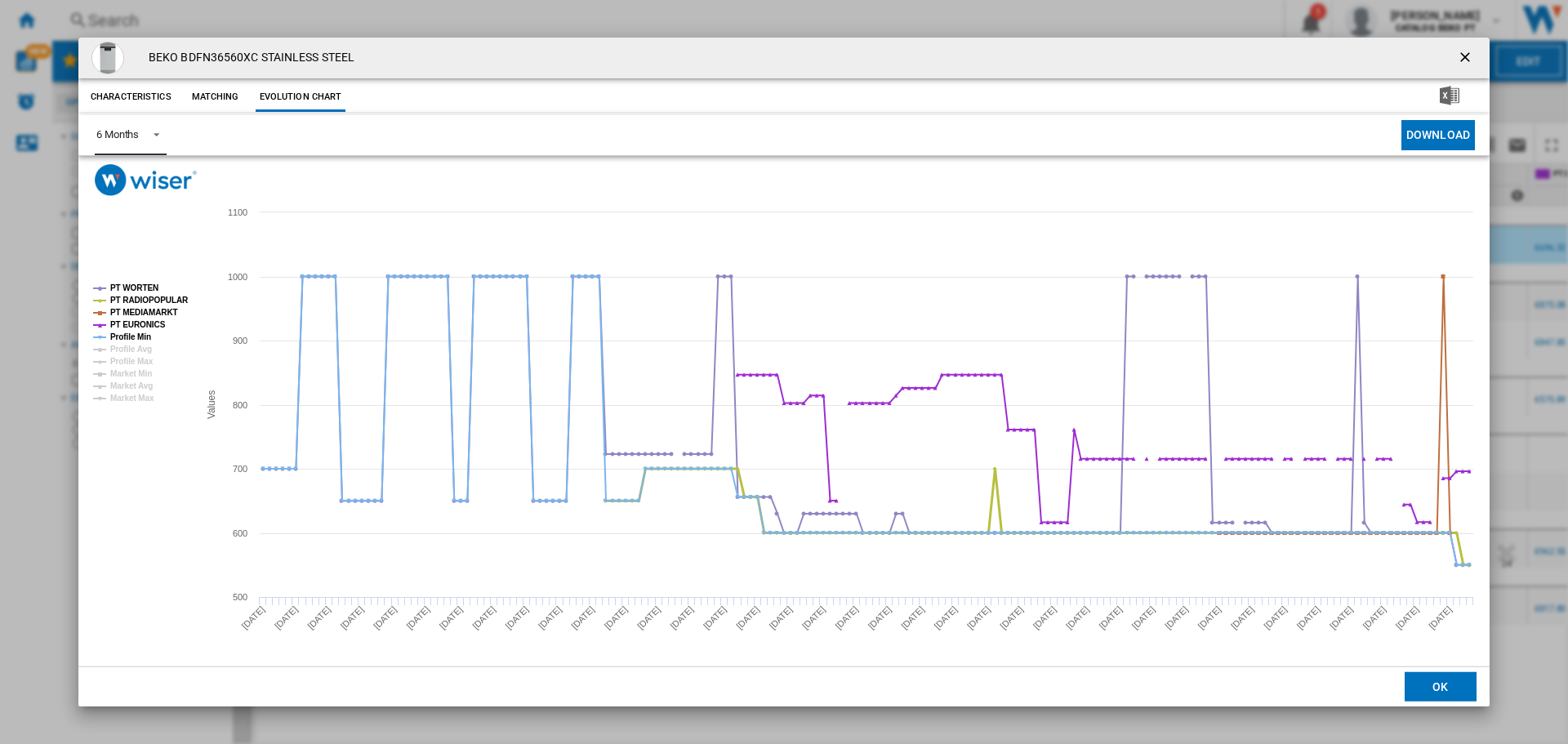
click at [158, 298] on tspan "PT RADIOPOPULAR" at bounding box center [149, 300] width 78 height 9
click at [164, 308] on tspan "PT MEDIAMARKT" at bounding box center [144, 312] width 68 height 9
click at [153, 320] on tspan "PT EURONICS" at bounding box center [138, 325] width 56 height 9
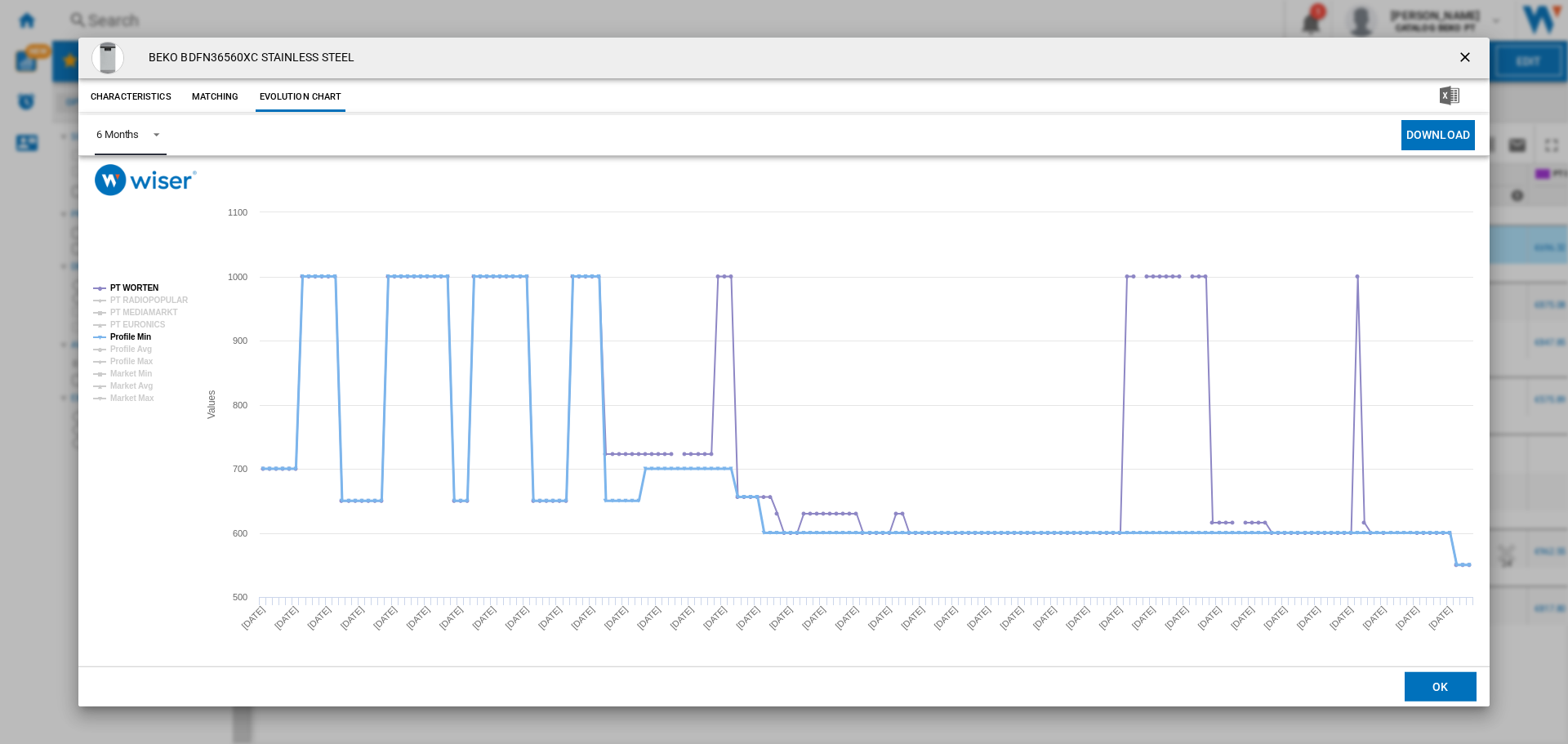
click at [143, 332] on tspan "Profile Min" at bounding box center [131, 336] width 41 height 9
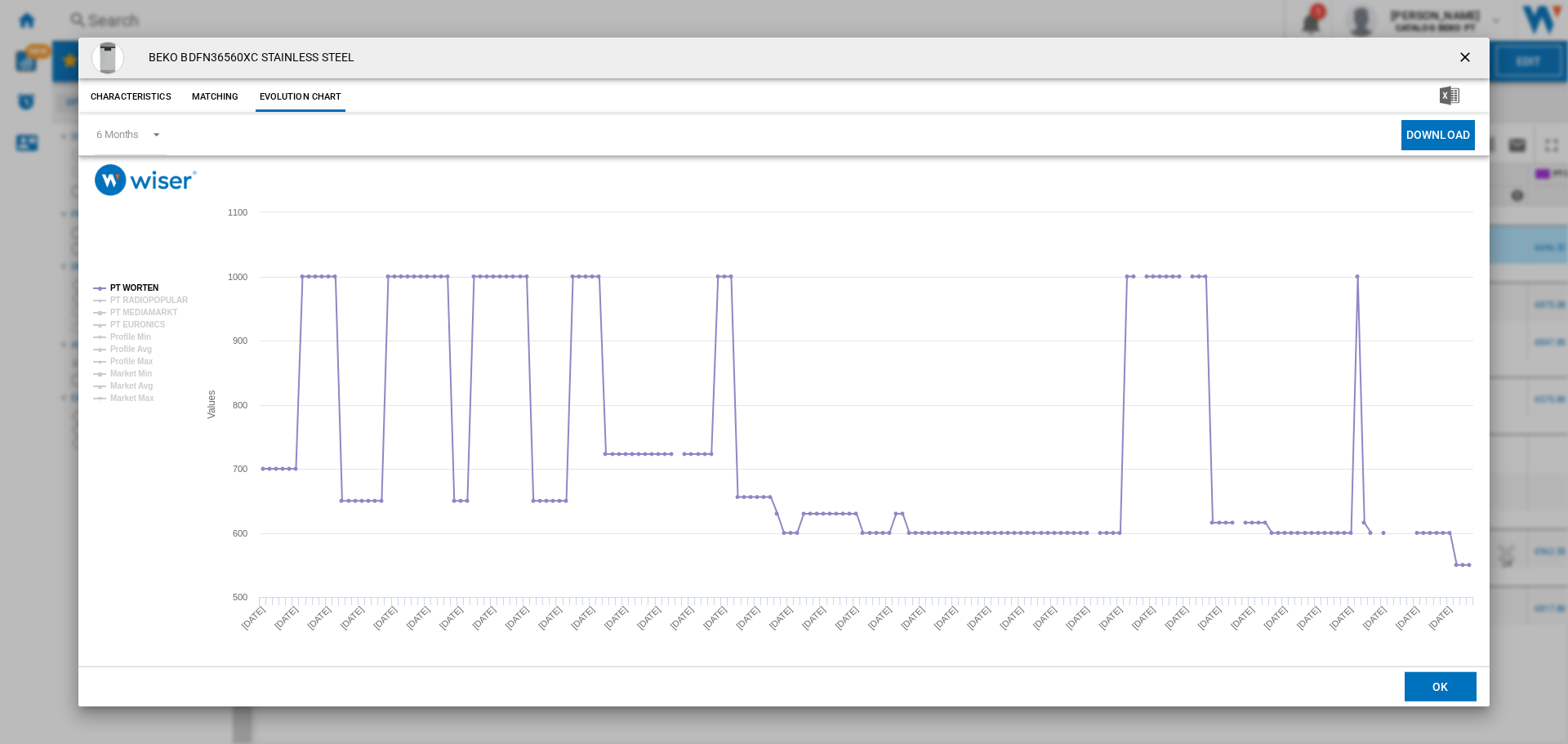
click at [1444, 689] on button "OK" at bounding box center [1440, 686] width 72 height 30
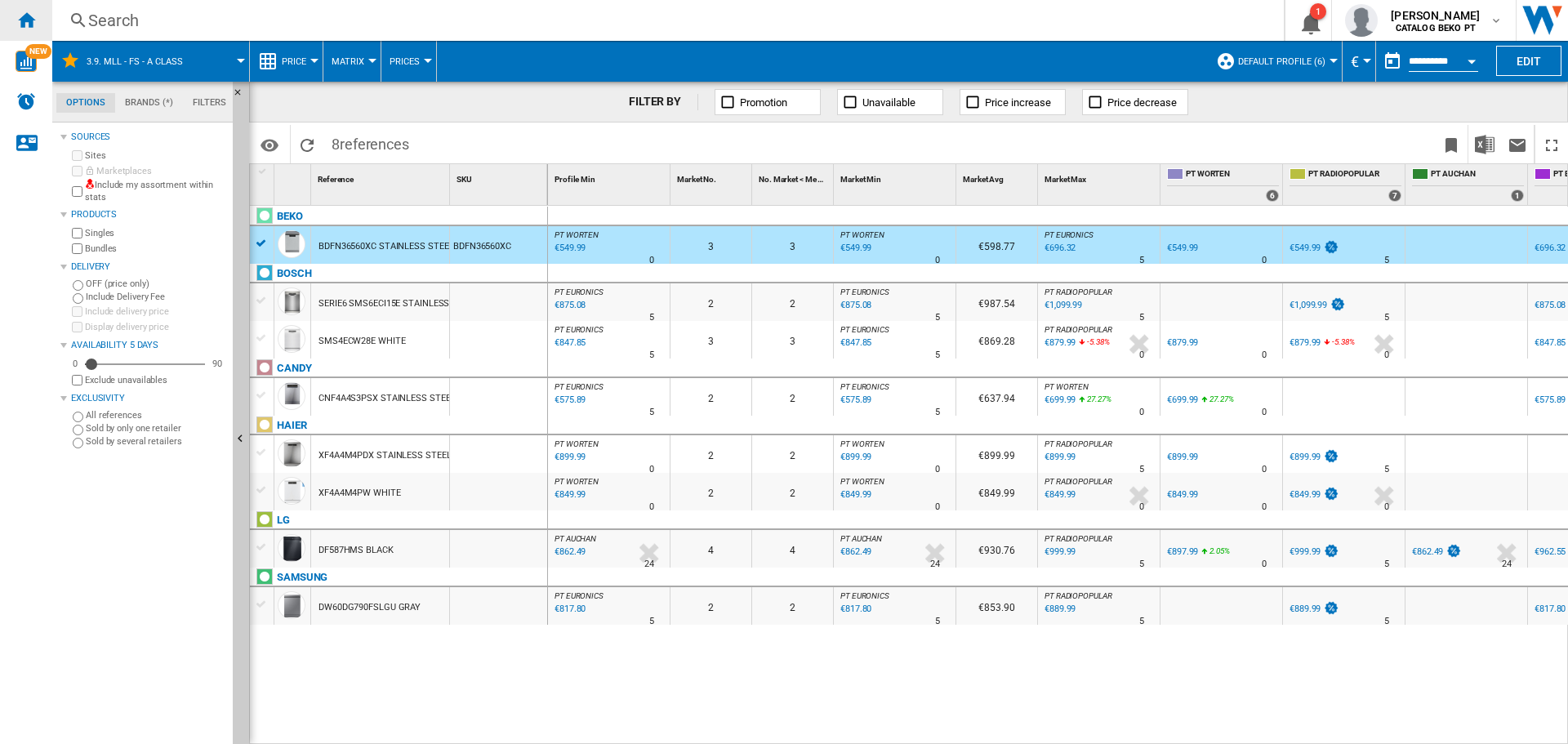
click at [31, 15] on ng-md-icon "Home" at bounding box center [25, 19] width 19 height 19
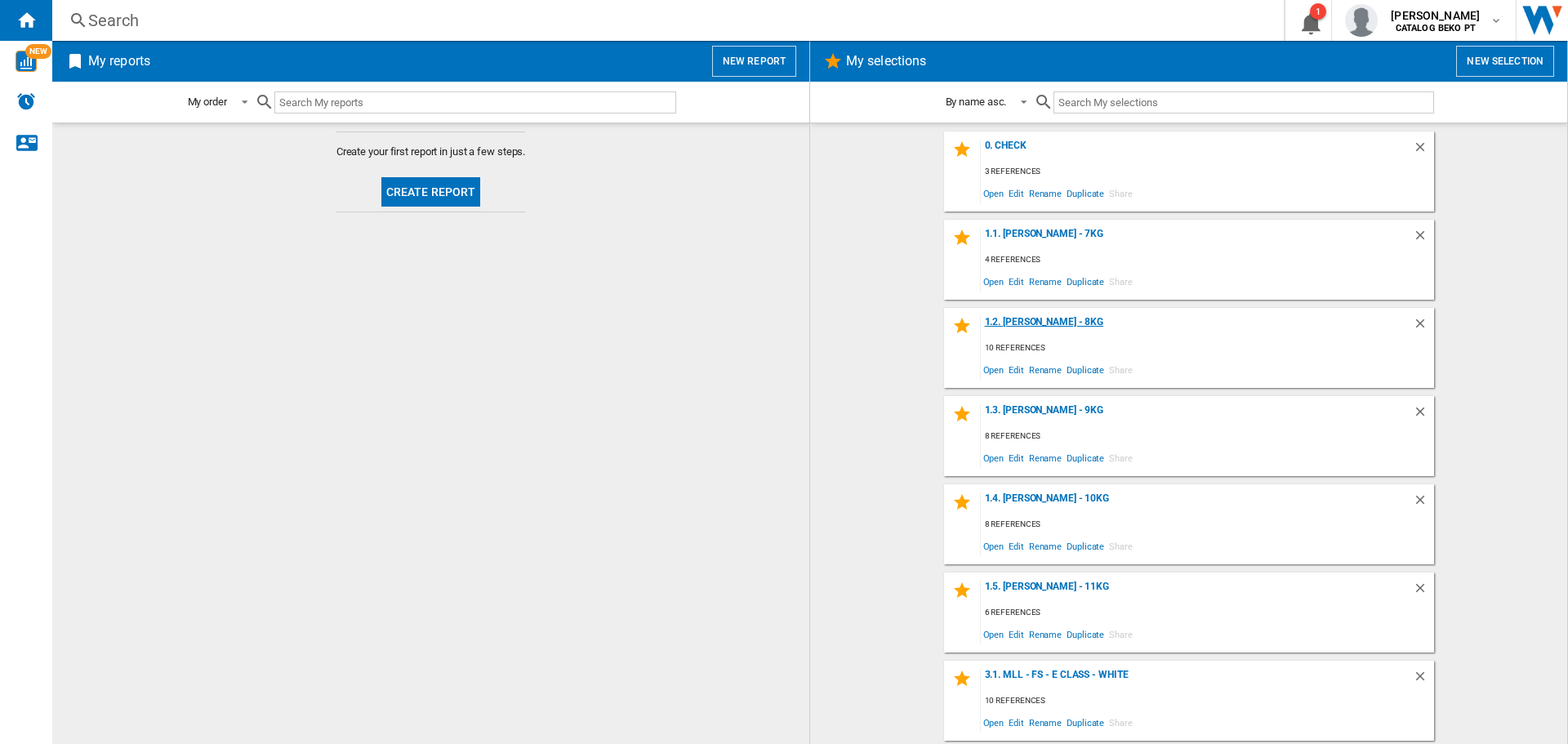
click at [1039, 322] on div "1.2. [PERSON_NAME] - 8Kg" at bounding box center [1197, 327] width 432 height 22
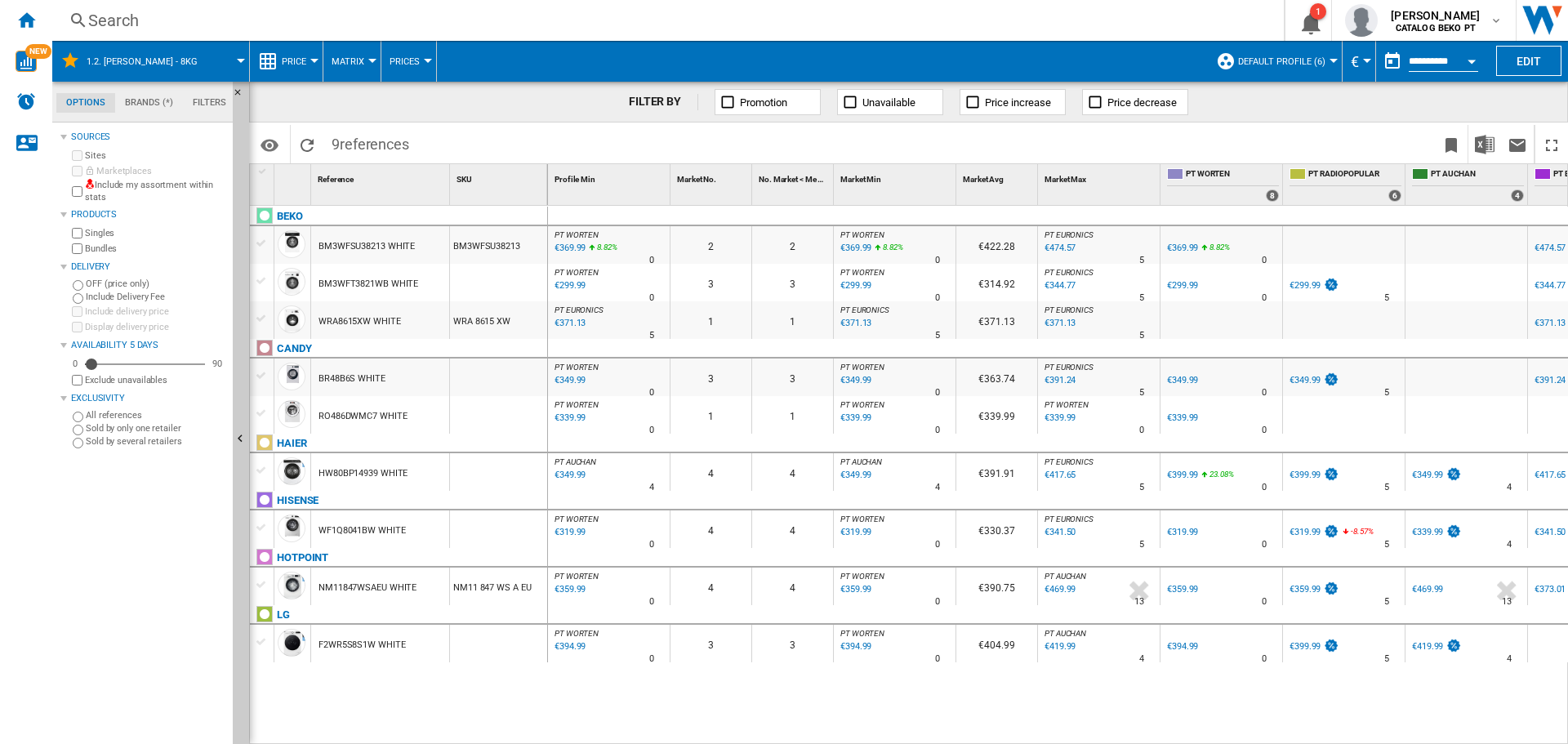
click at [260, 244] on div at bounding box center [262, 242] width 17 height 14
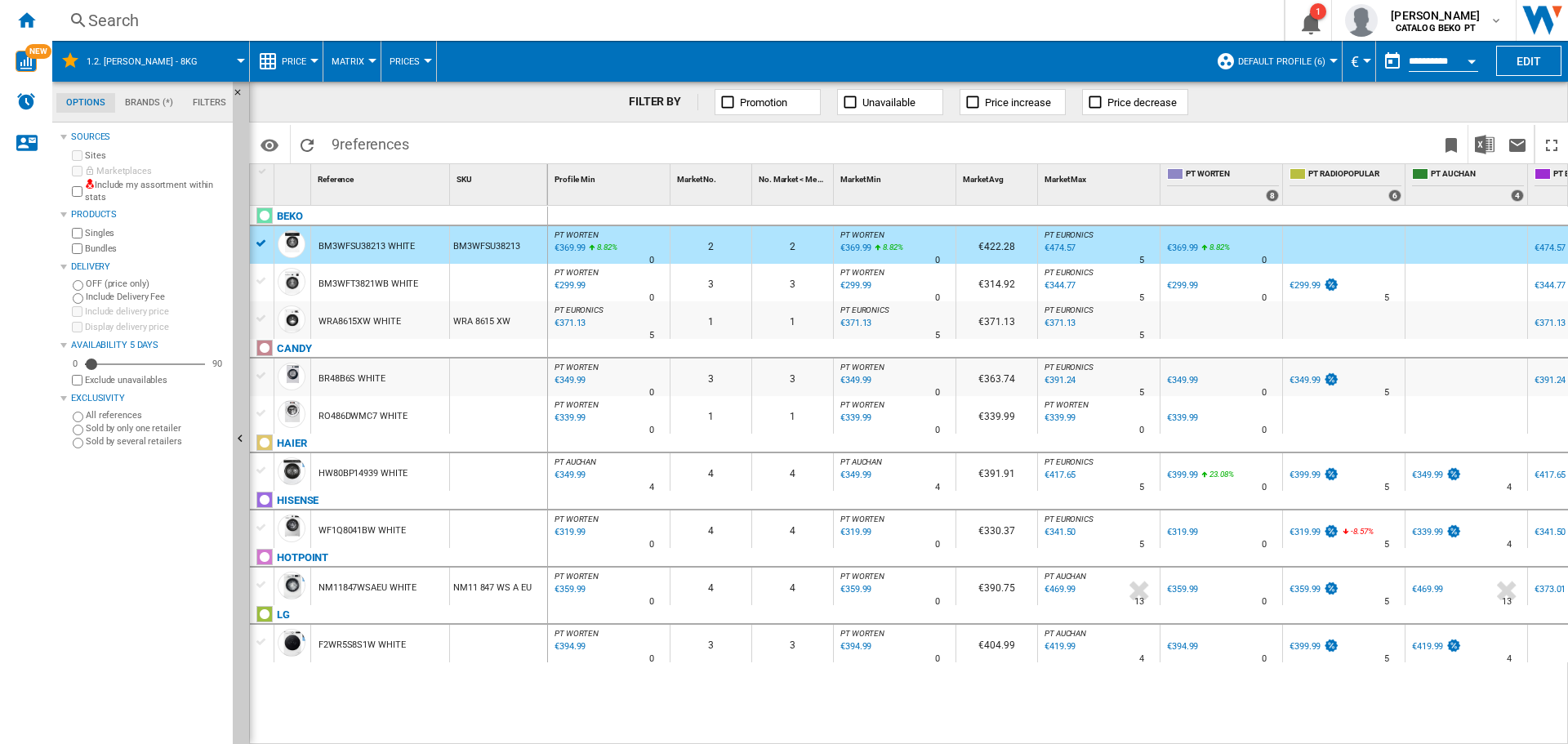
click at [262, 287] on div at bounding box center [262, 280] width 17 height 14
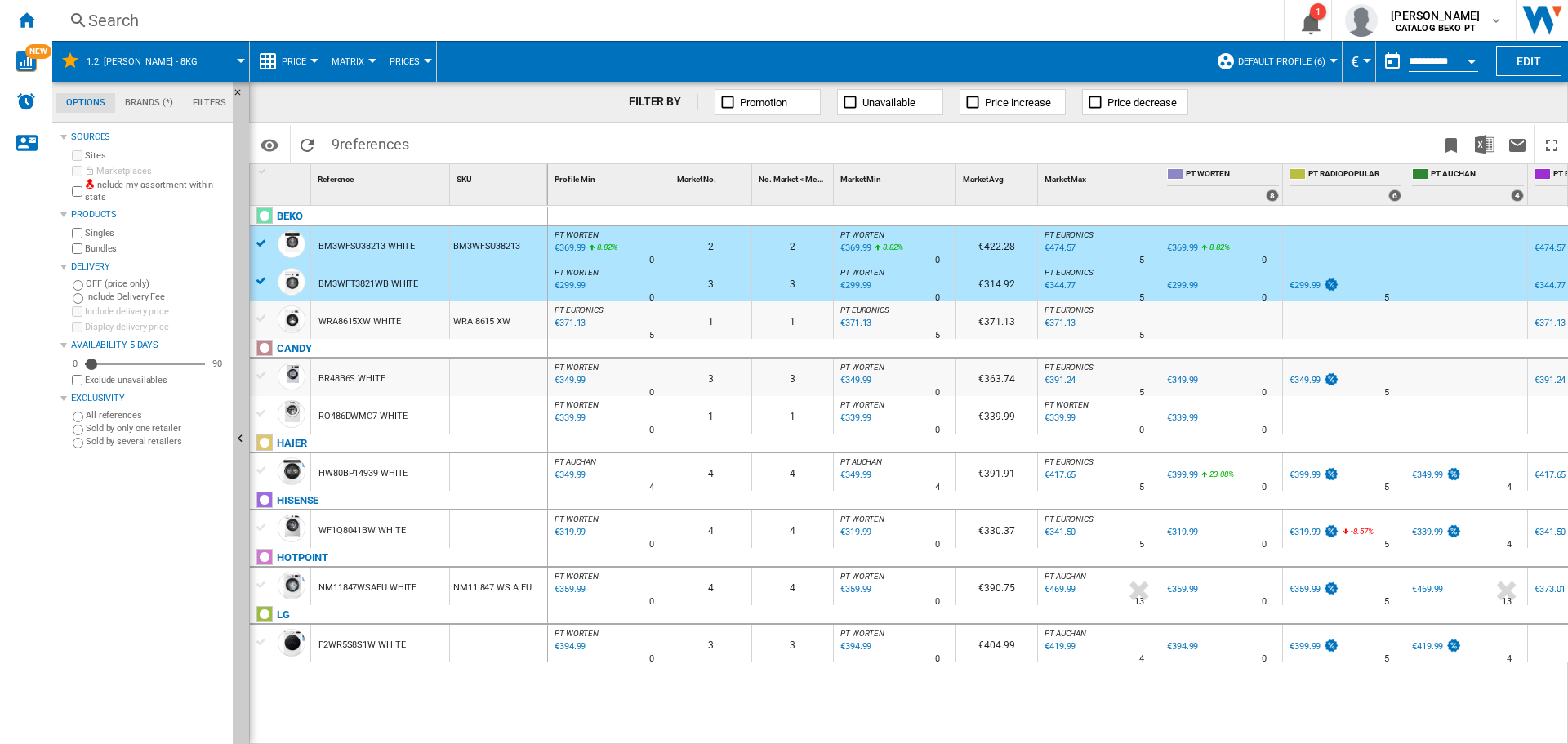
click at [259, 386] on div at bounding box center [262, 377] width 25 height 37
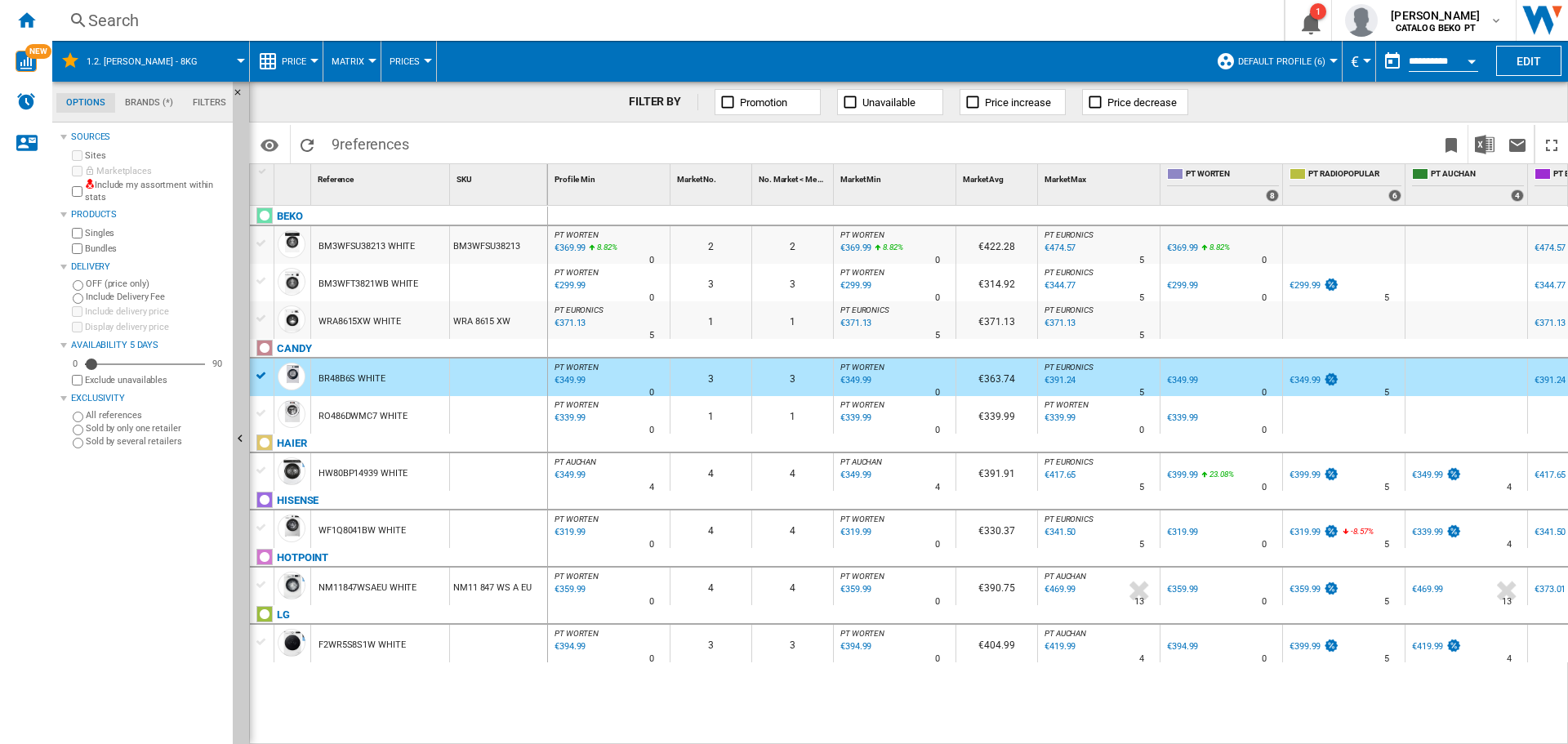
click at [266, 413] on div at bounding box center [262, 413] width 17 height 14
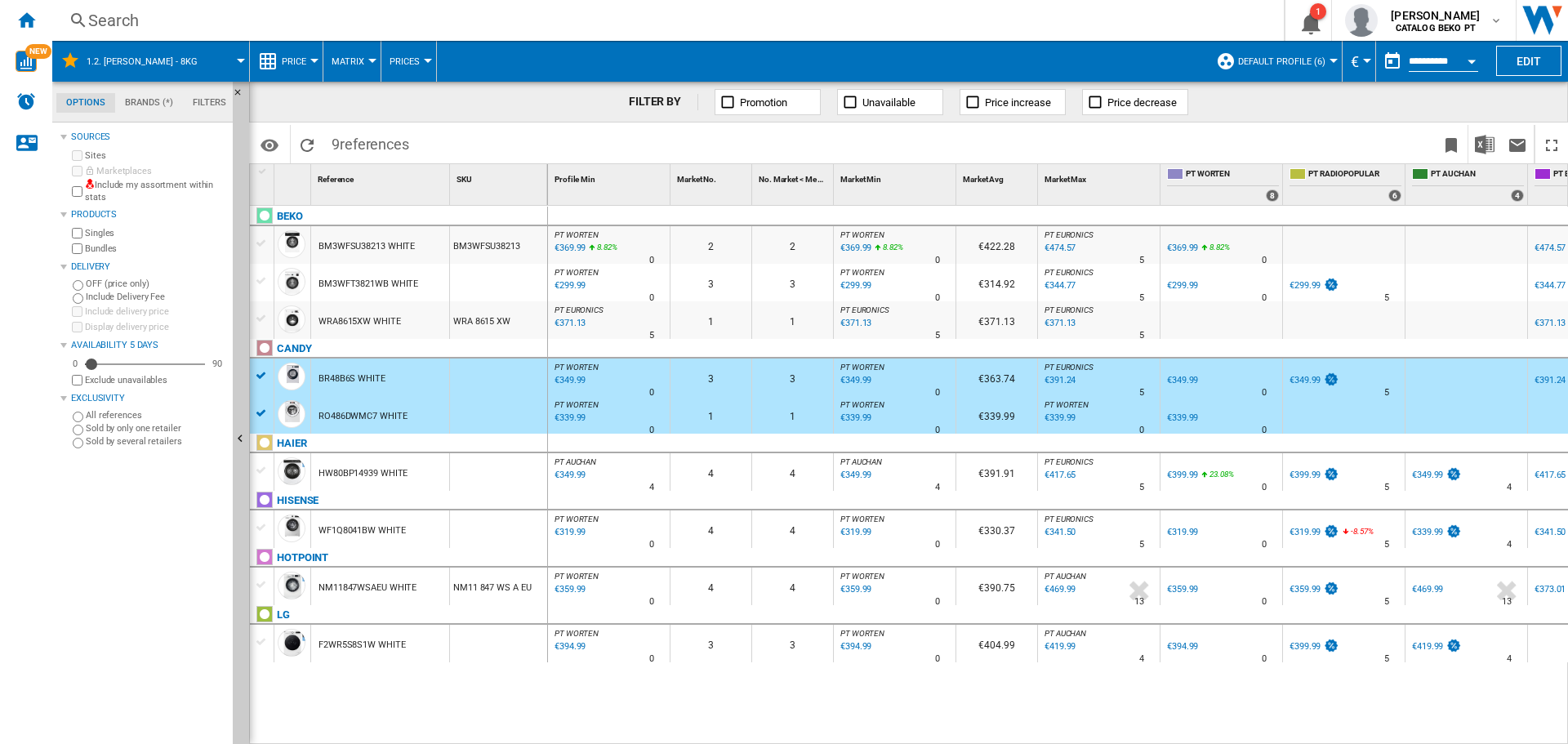
drag, startPoint x: 261, startPoint y: 479, endPoint x: 250, endPoint y: 497, distance: 21.1
click at [262, 479] on div at bounding box center [262, 469] width 24 height 18
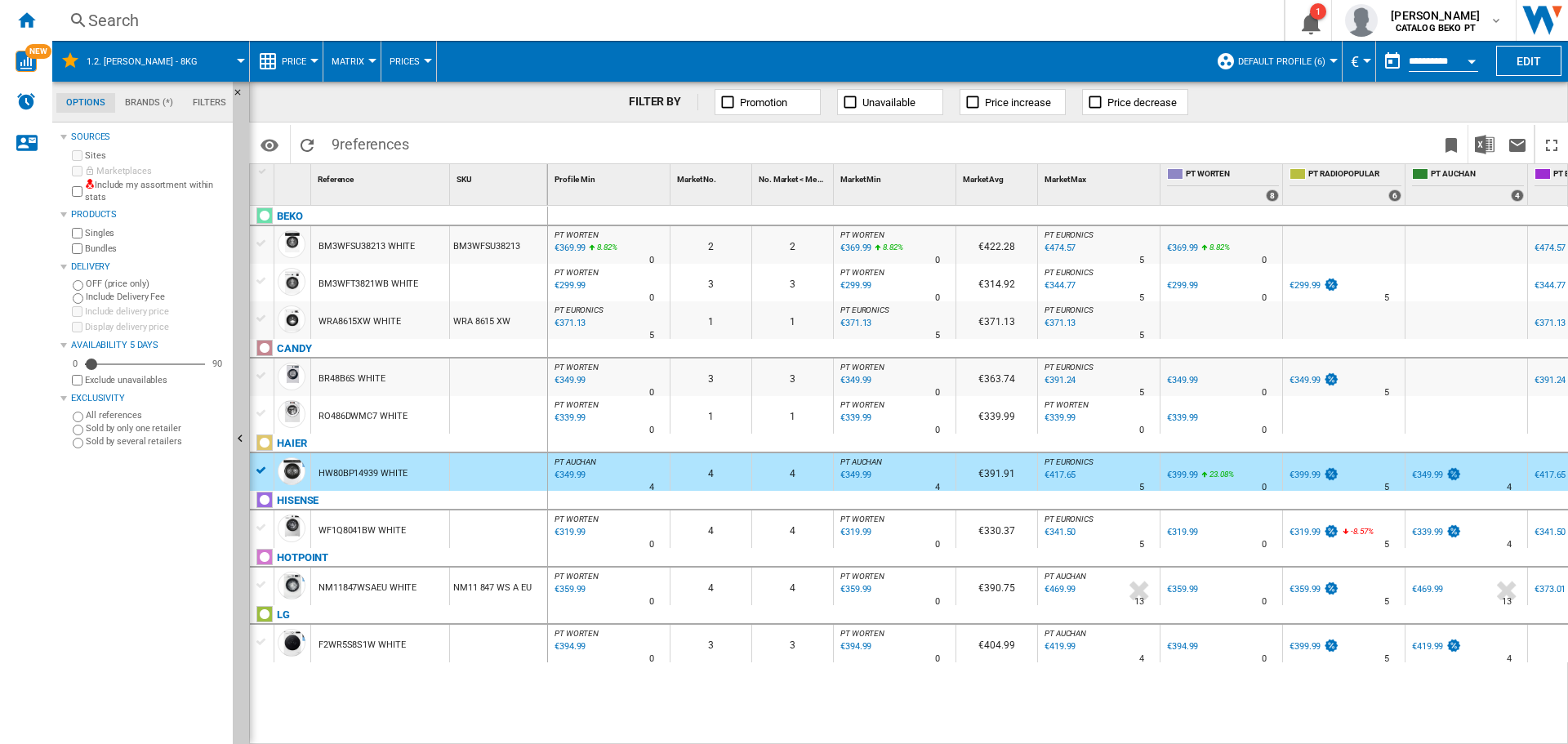
click at [262, 530] on div at bounding box center [262, 527] width 17 height 14
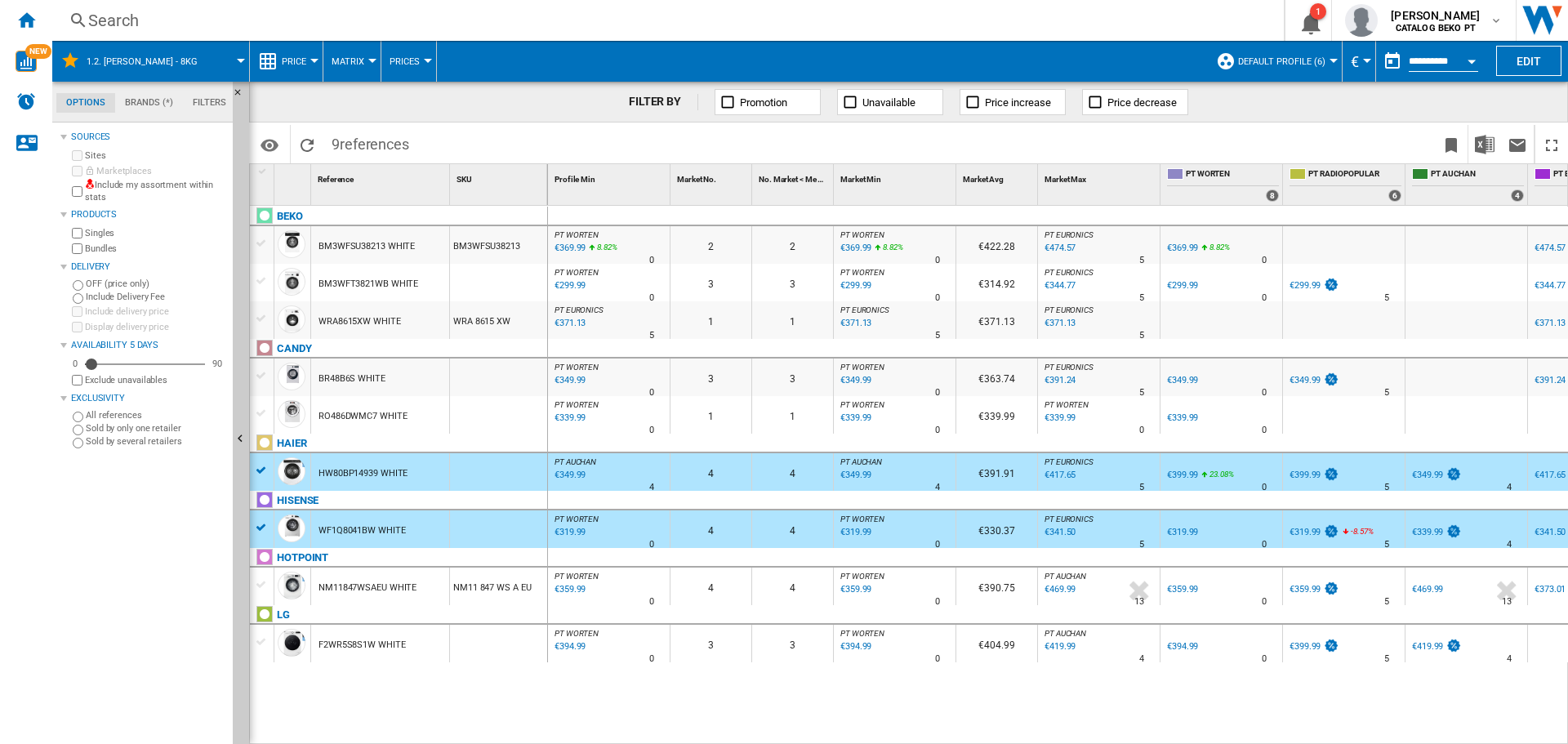
click at [261, 595] on div "BEKO BM3WFSU38213 WHITE BM3WFSU38213 BM3WFT3821WB WHITE WRA8615XW WHITE WRA 861…" at bounding box center [399, 424] width 298 height 436
click at [261, 591] on div at bounding box center [262, 584] width 17 height 14
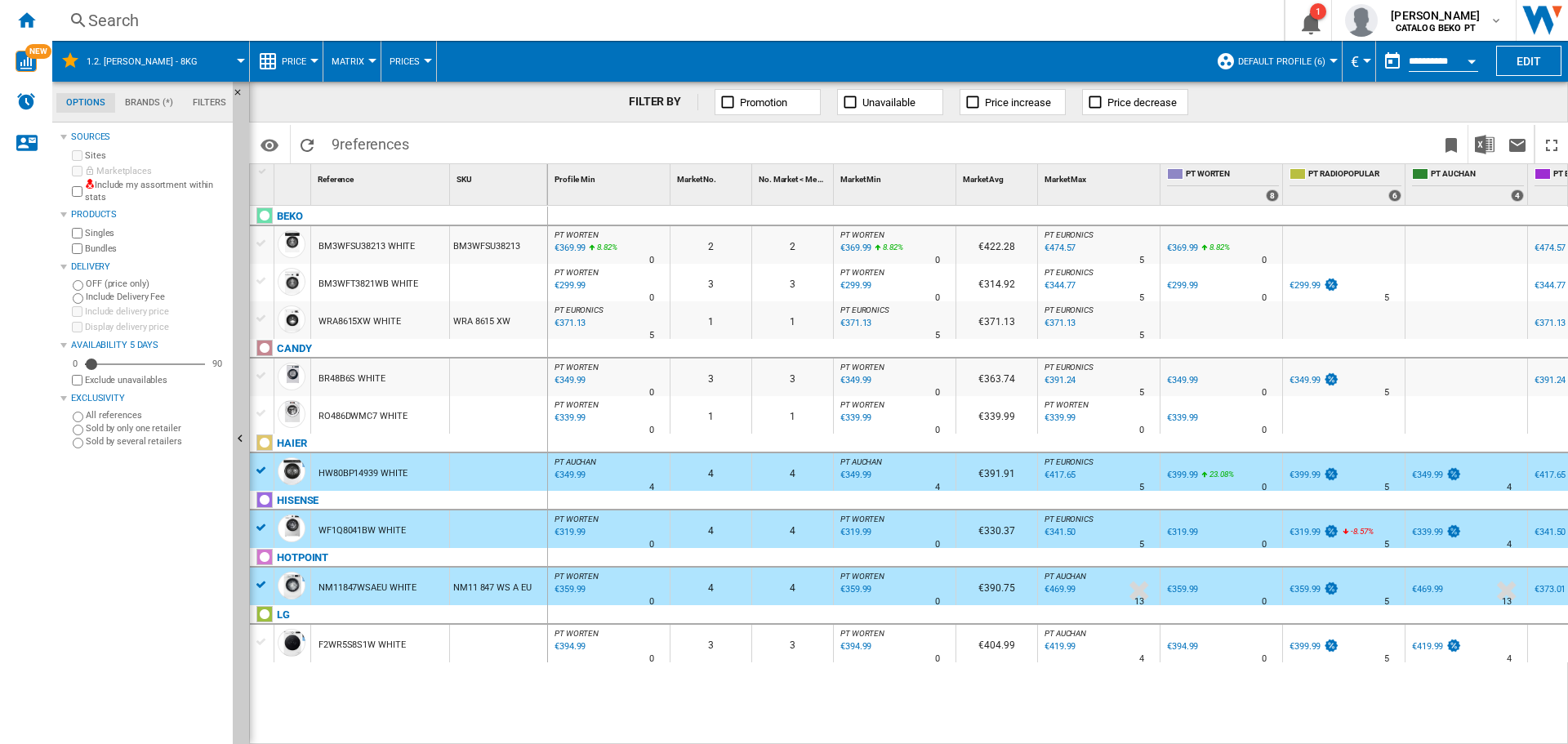
click at [260, 643] on div at bounding box center [262, 641] width 17 height 14
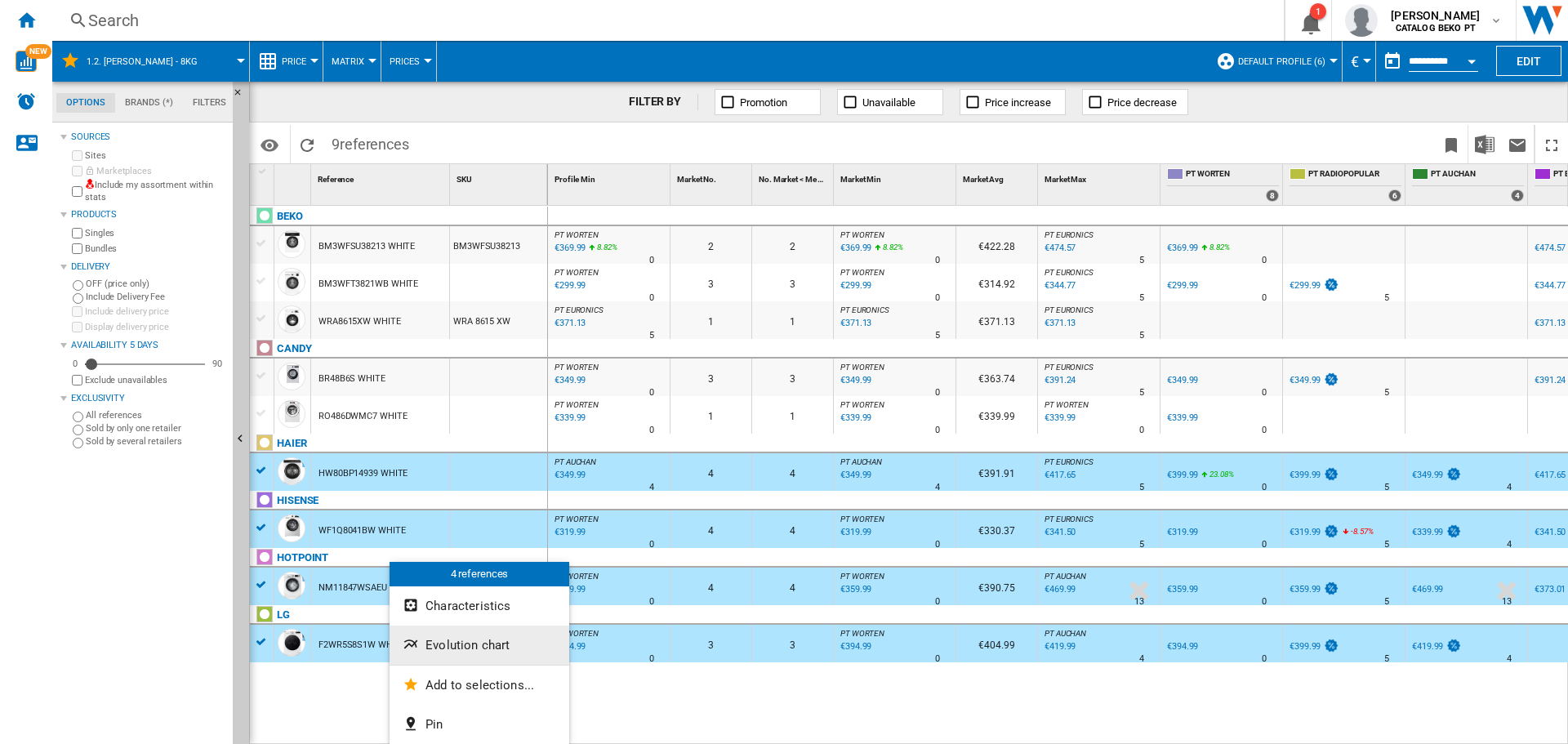
click at [420, 643] on ng-md-icon "Evolution chart" at bounding box center [412, 646] width 19 height 19
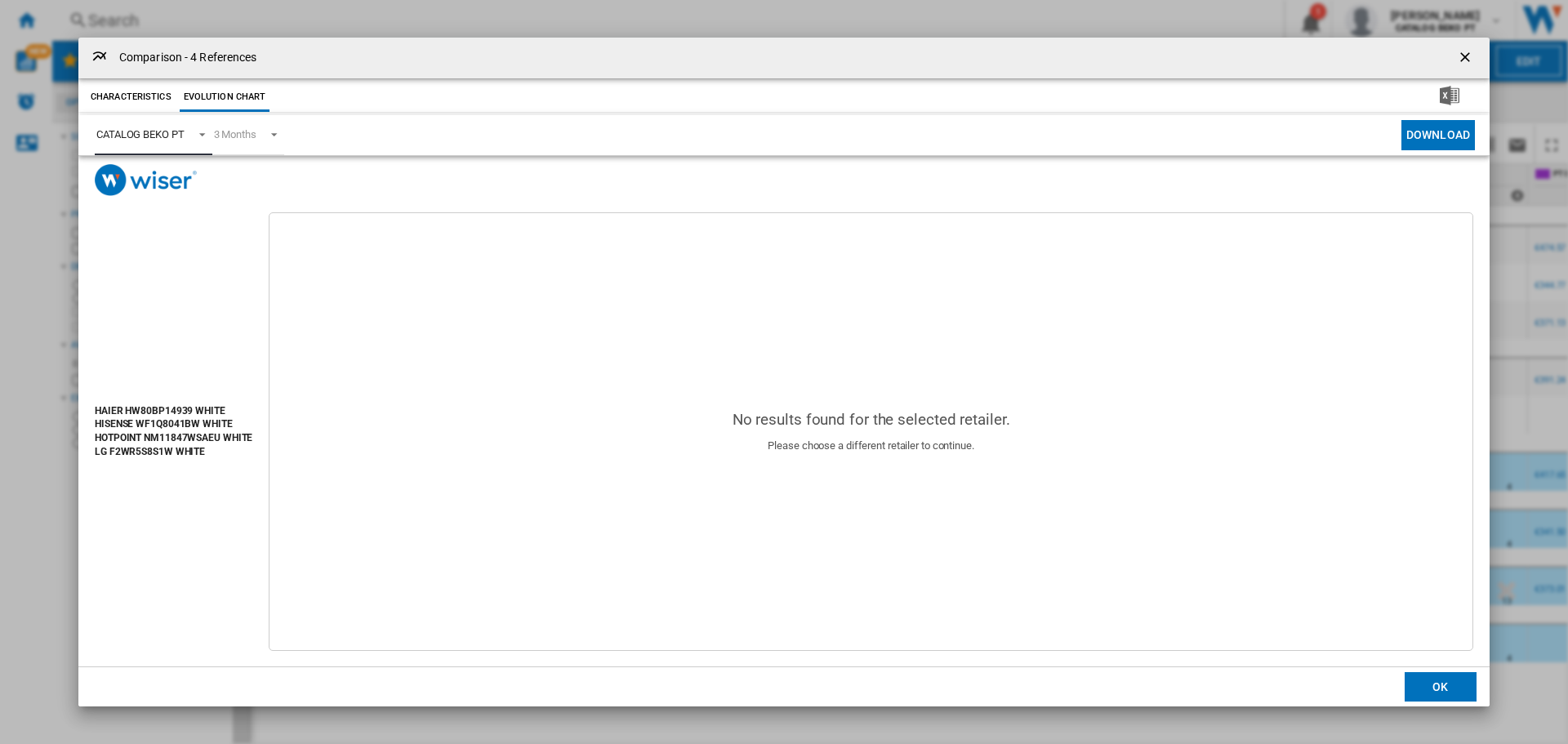
click at [159, 136] on div "CATALOG BEKO PT" at bounding box center [141, 134] width 88 height 12
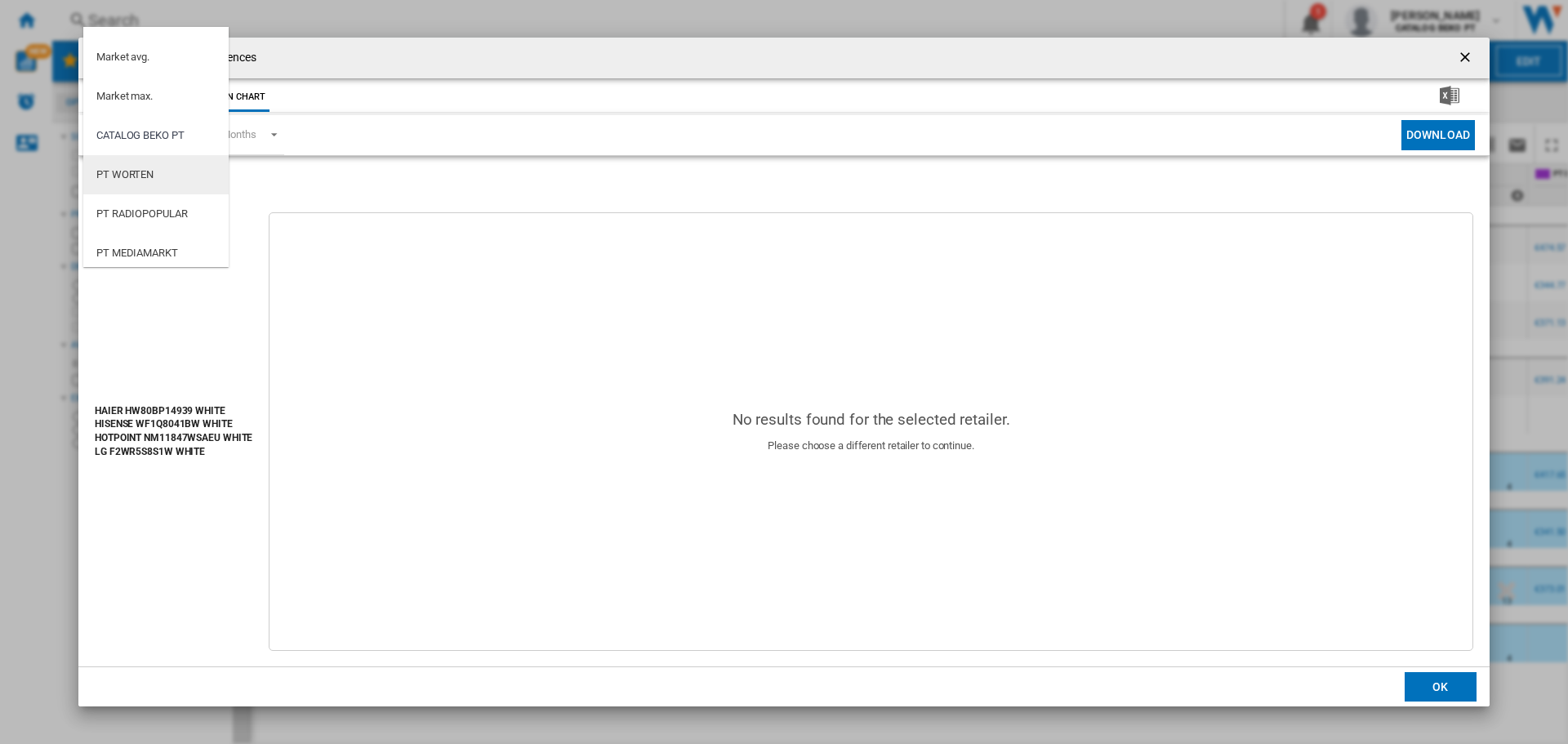
click at [157, 171] on md-option "PT WORTEN" at bounding box center [156, 175] width 146 height 39
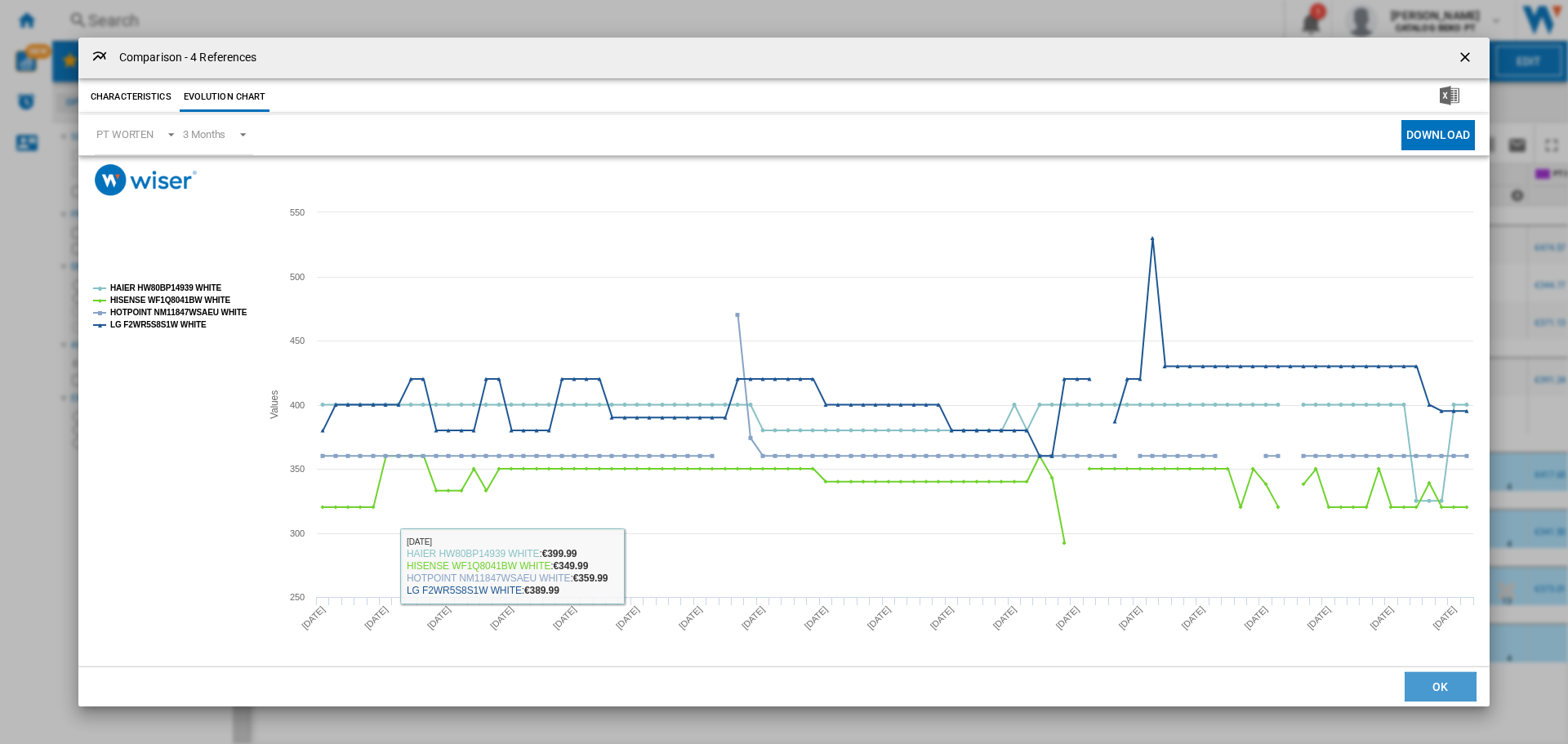
drag, startPoint x: 1425, startPoint y: 680, endPoint x: 1382, endPoint y: 663, distance: 46.2
click at [1425, 680] on button "OK" at bounding box center [1440, 686] width 72 height 30
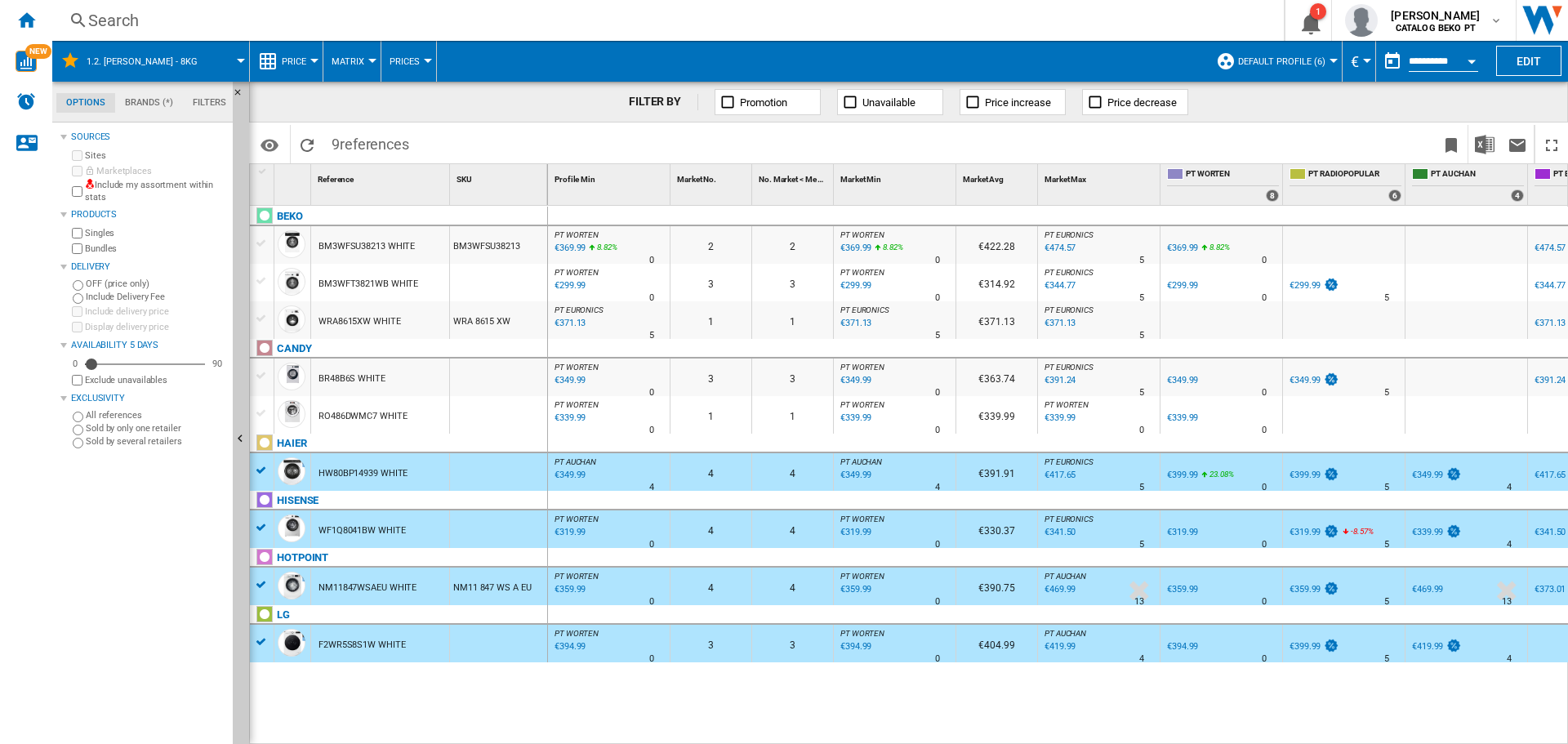
click at [265, 238] on div at bounding box center [262, 242] width 17 height 14
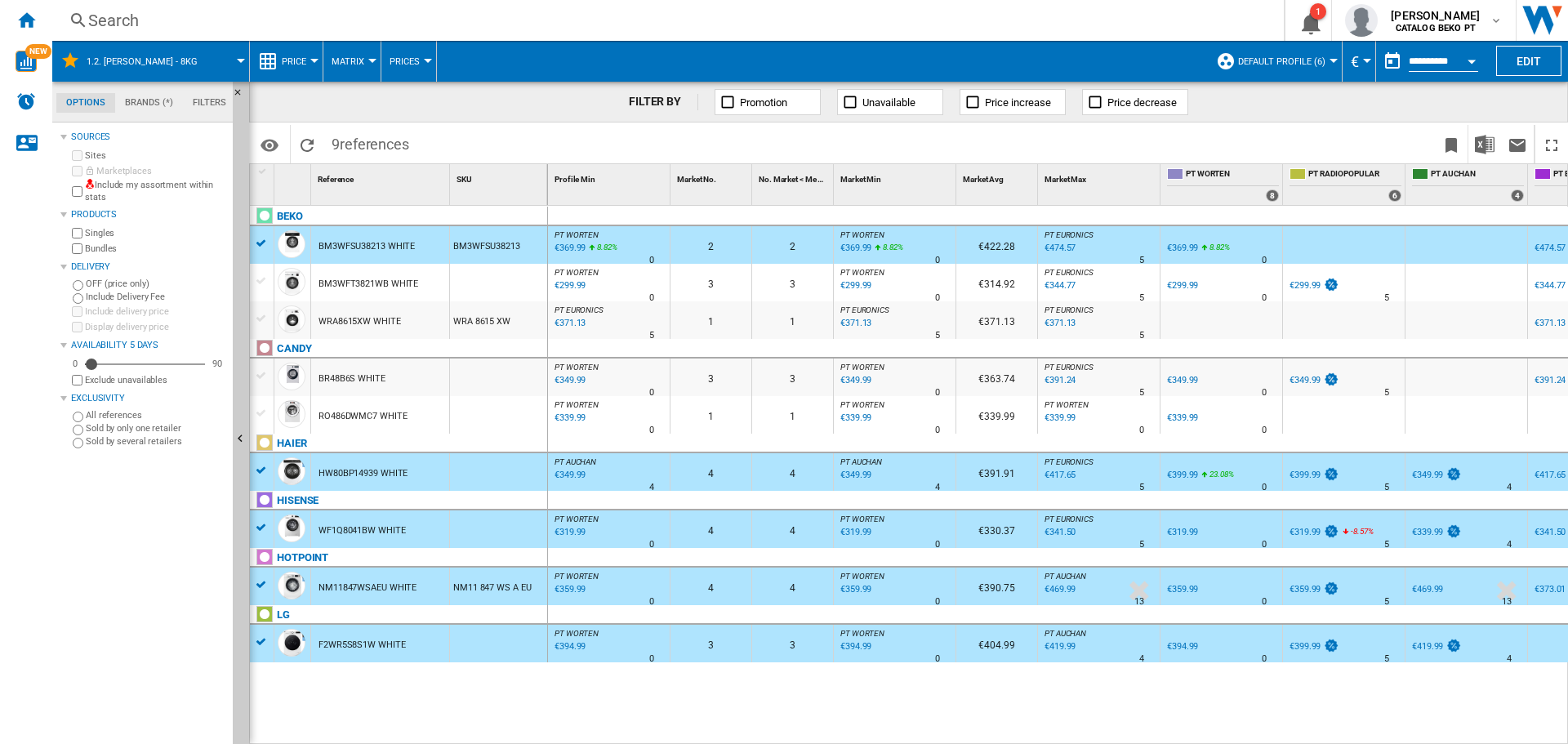
click at [259, 275] on div at bounding box center [262, 280] width 17 height 14
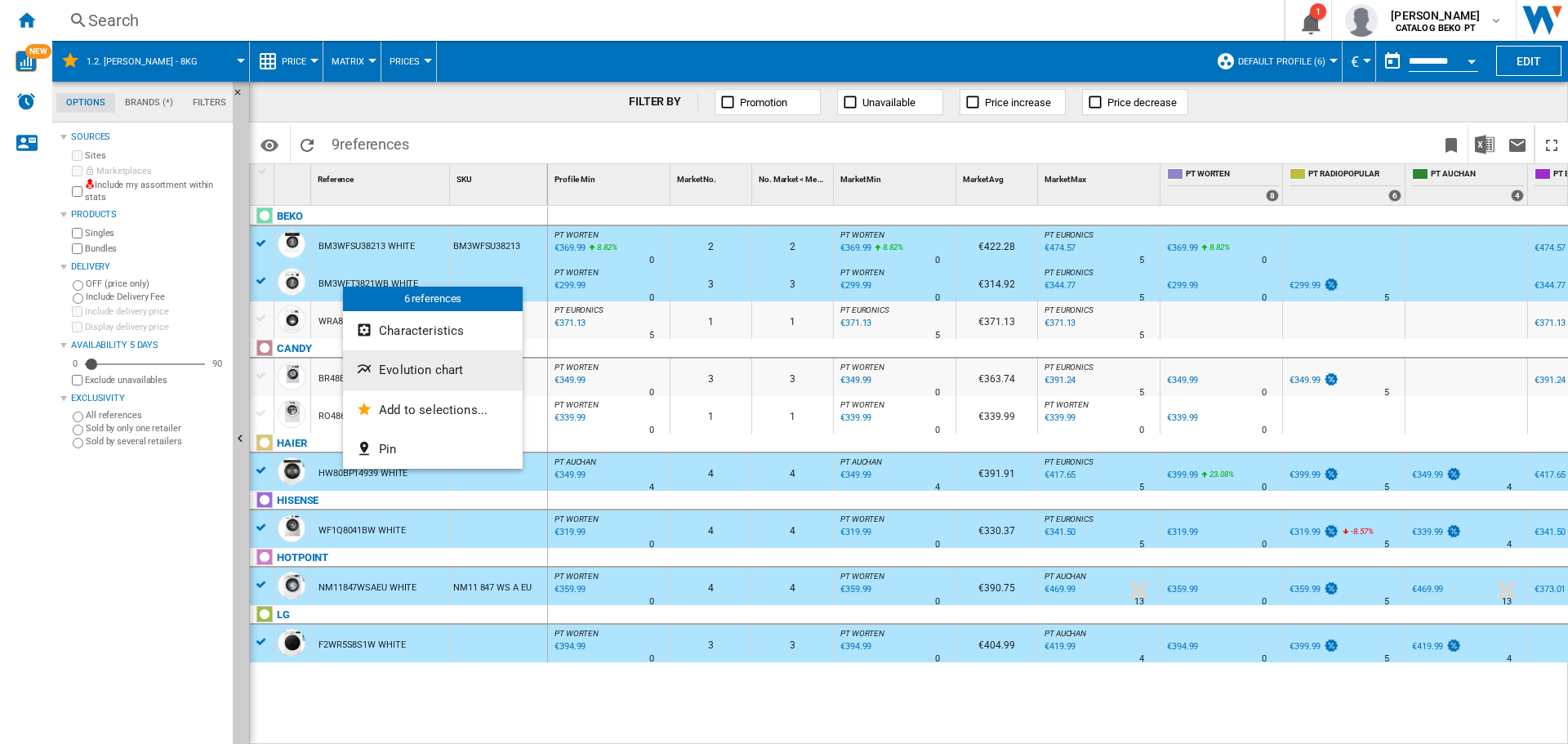
click at [414, 375] on span "Evolution chart" at bounding box center [420, 369] width 84 height 14
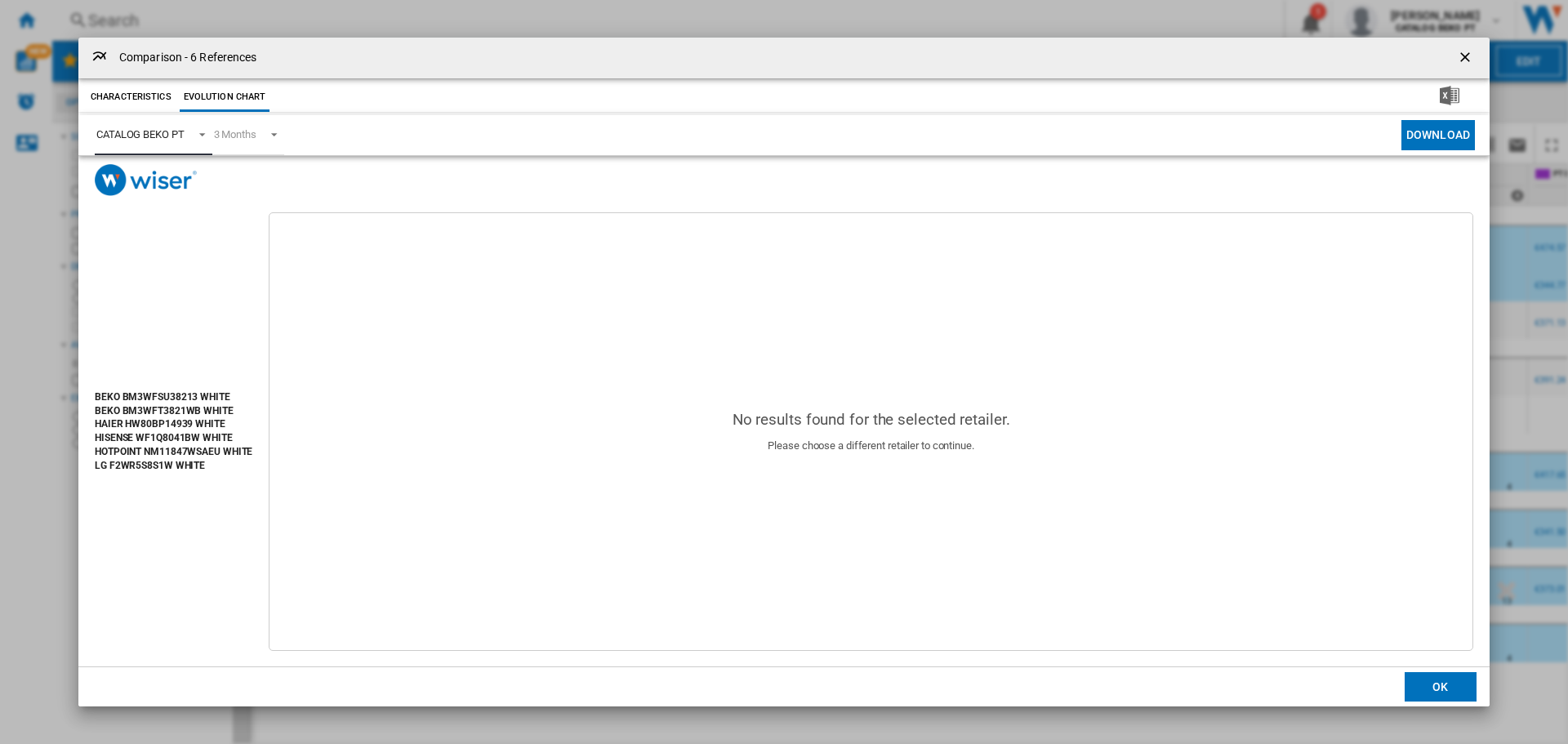
click at [158, 129] on div "CATALOG BEKO PT" at bounding box center [141, 134] width 88 height 12
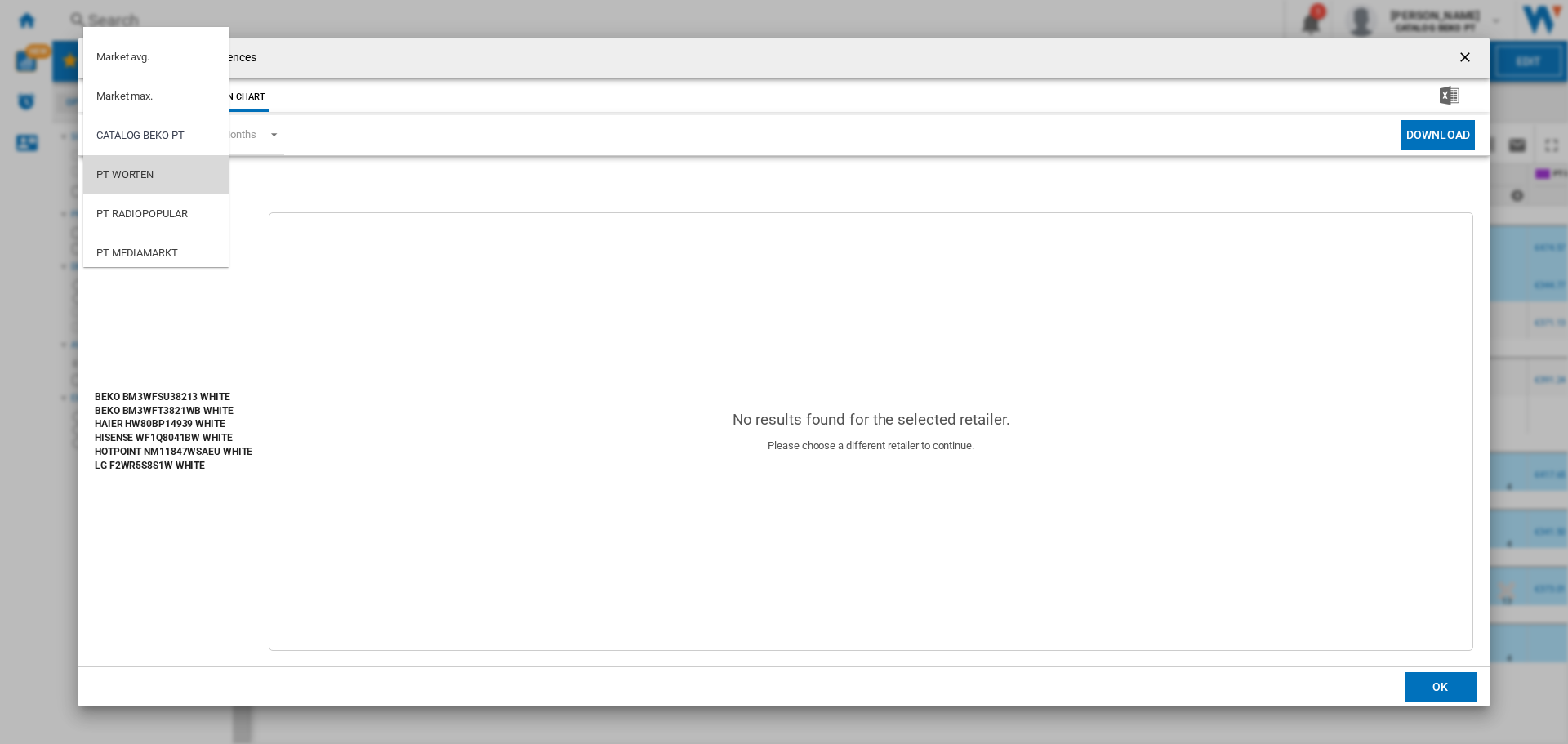
click at [156, 175] on md-option "PT WORTEN" at bounding box center [156, 175] width 146 height 39
